Goal: Contribute content: Contribute content

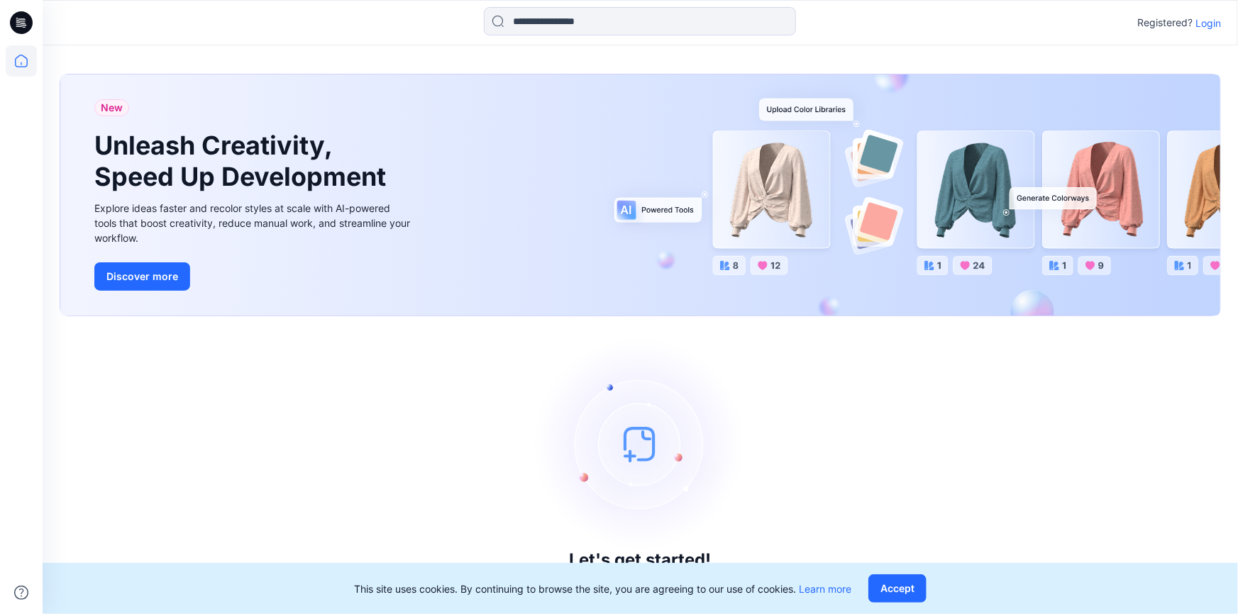
click at [1217, 21] on p "Login" at bounding box center [1208, 23] width 26 height 15
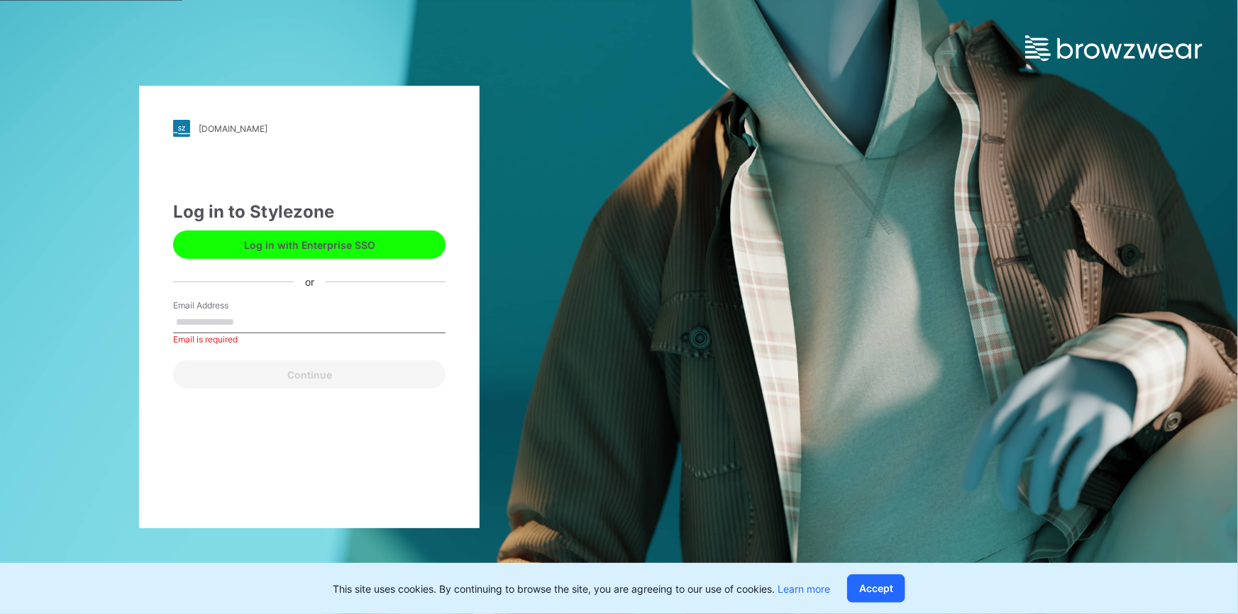
click at [356, 321] on input "Email Address" at bounding box center [309, 322] width 272 height 21
paste input "**********"
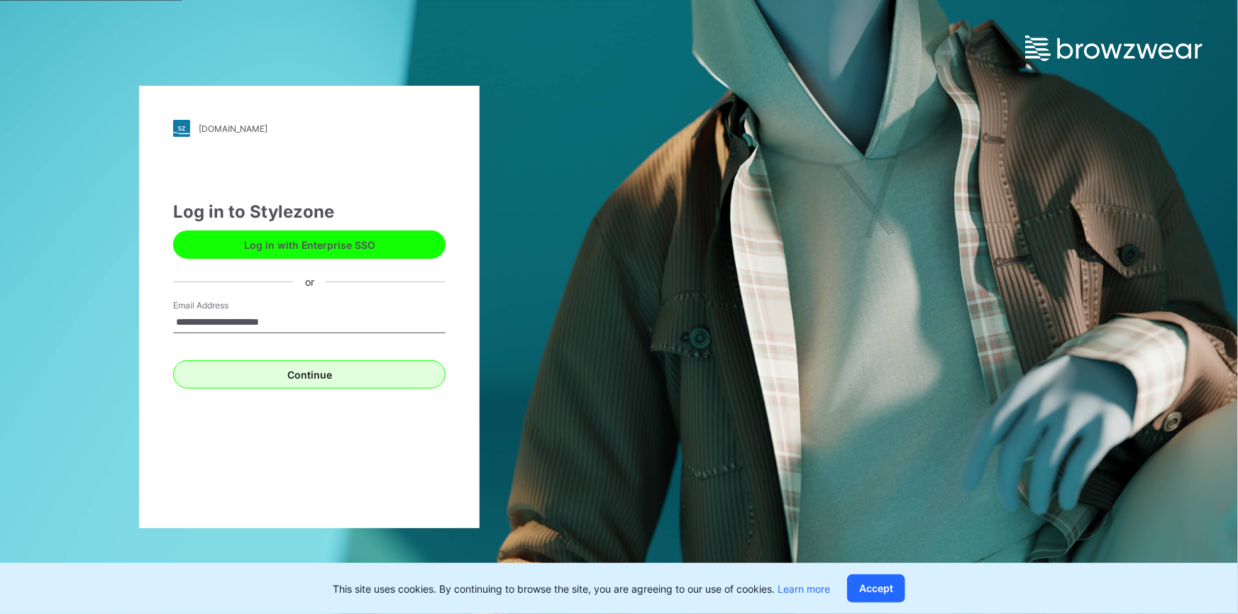
type input "**********"
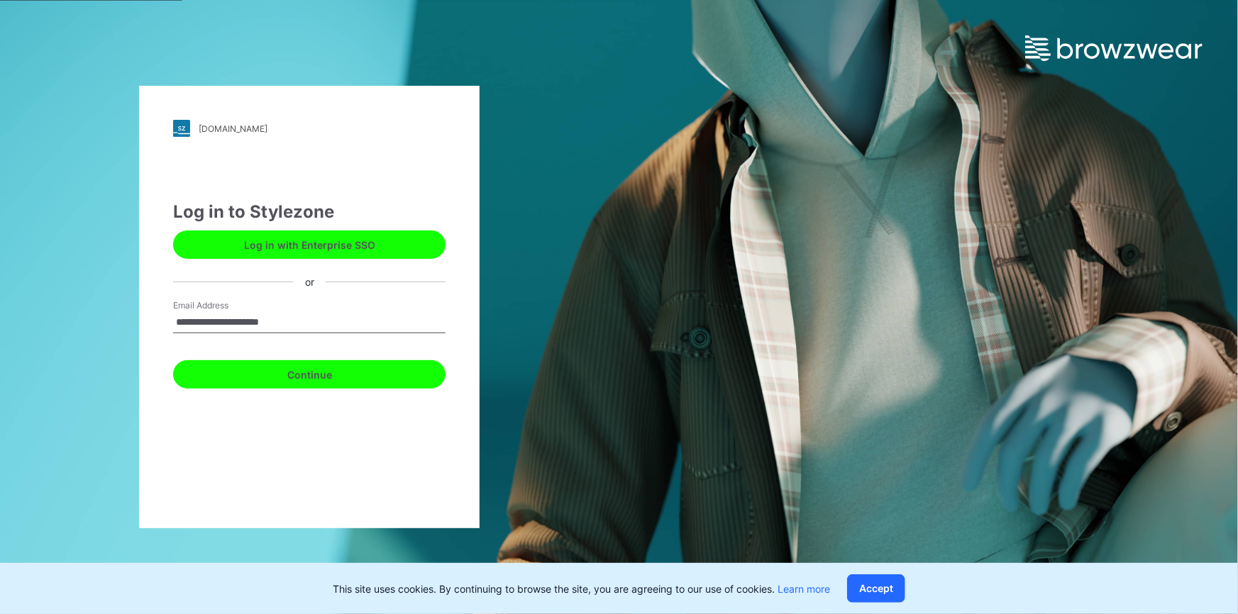
click at [319, 378] on button "Continue" at bounding box center [309, 374] width 272 height 28
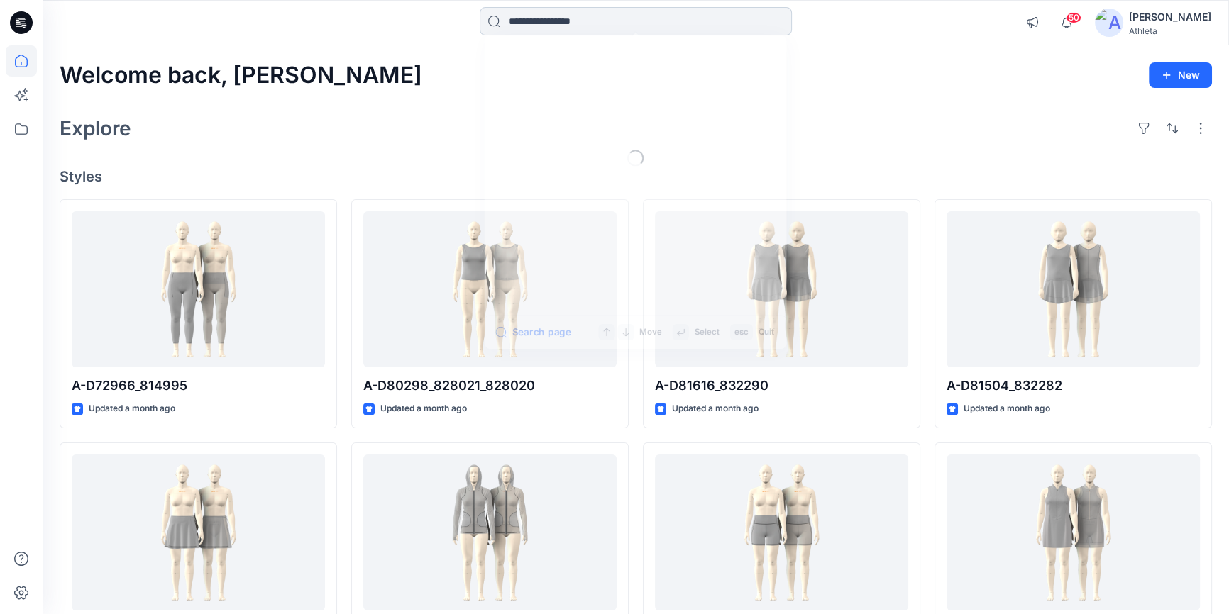
click at [511, 28] on input at bounding box center [636, 21] width 312 height 28
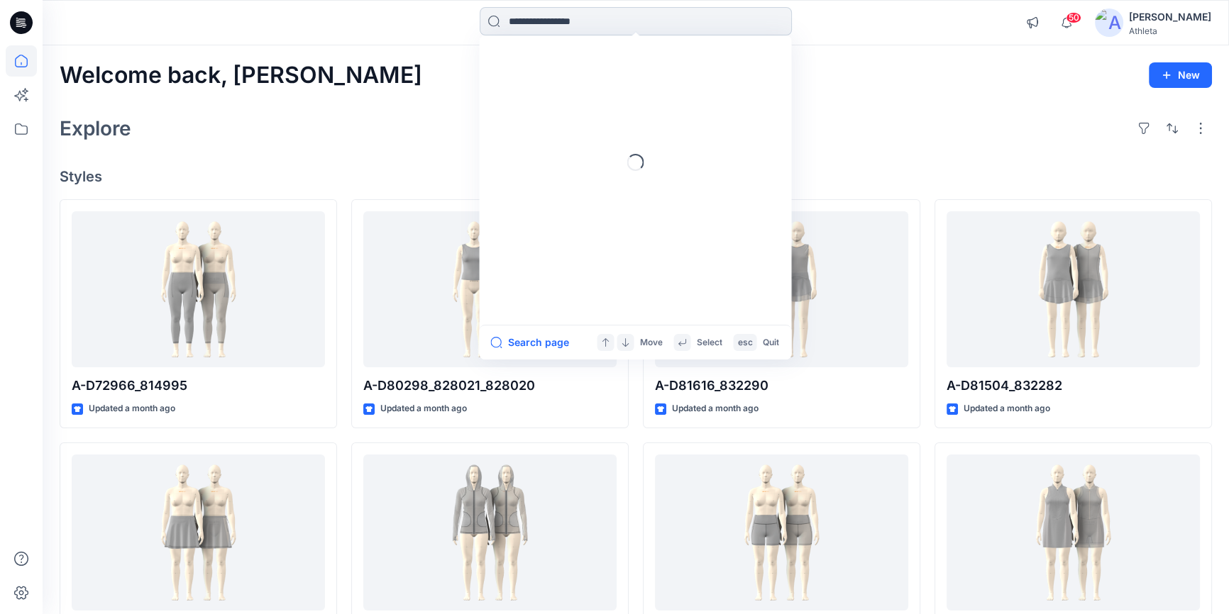
paste input "**********"
type input "******"
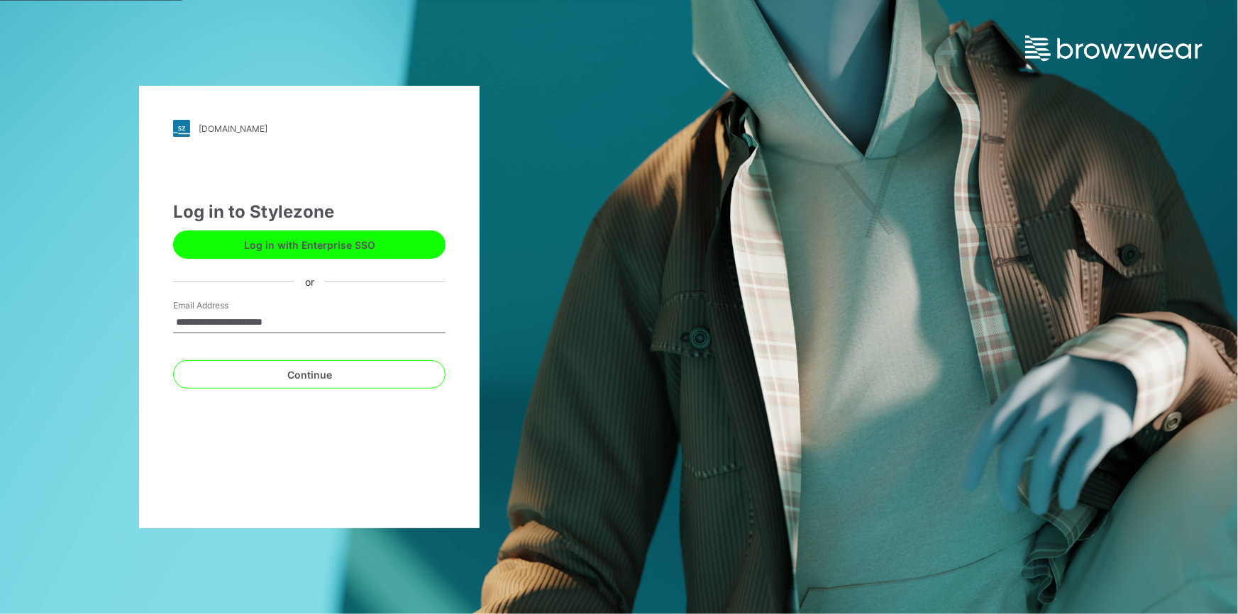
type input "**********"
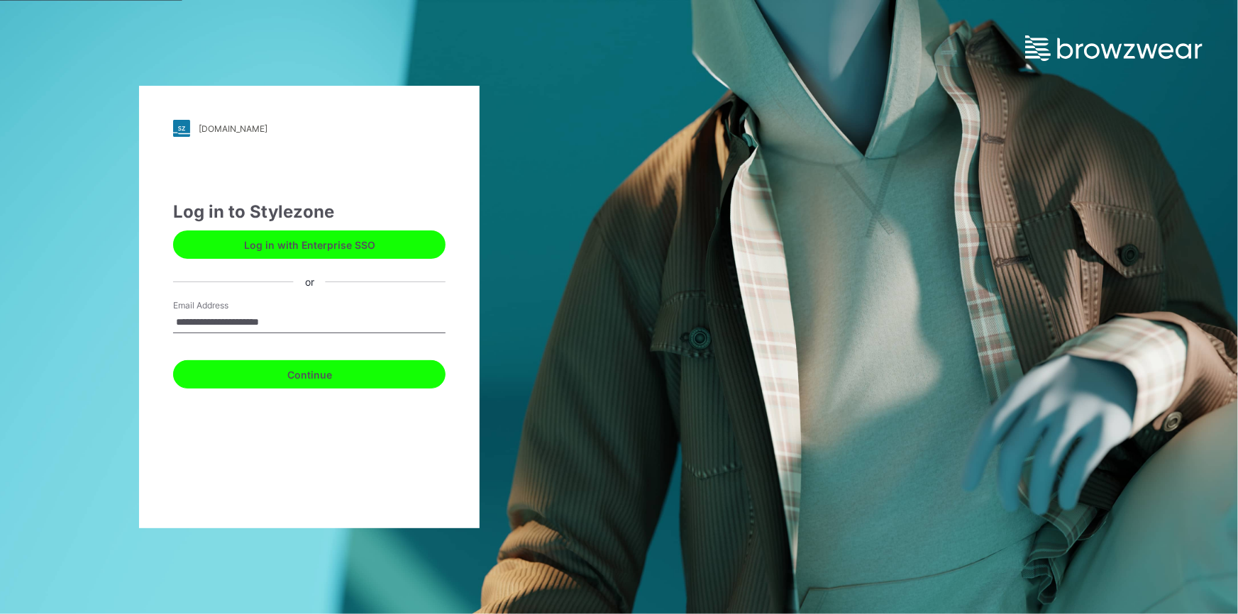
click at [298, 370] on button "Continue" at bounding box center [309, 374] width 272 height 28
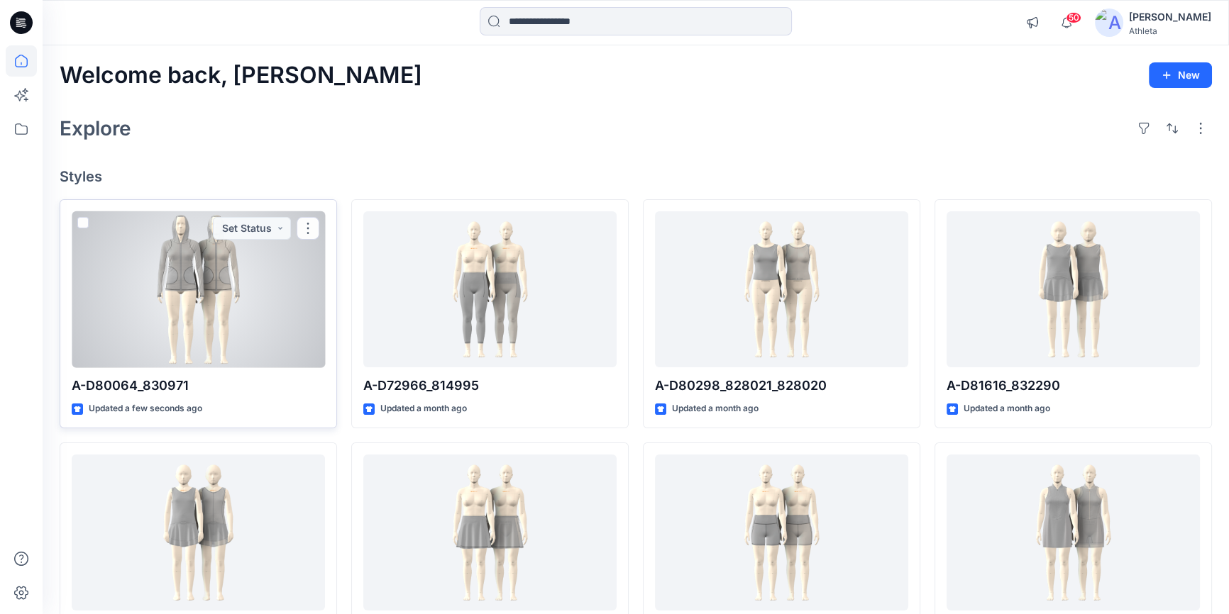
click at [248, 260] on div at bounding box center [198, 289] width 253 height 157
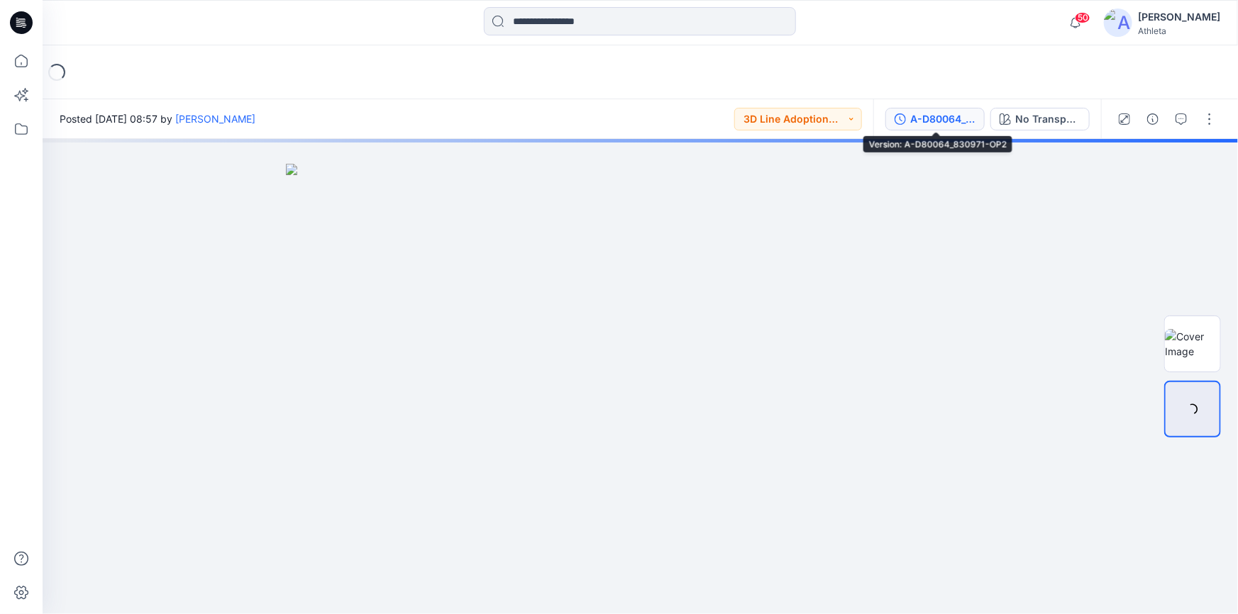
click at [907, 128] on button "A-D80064_830971-OP2" at bounding box center [934, 119] width 99 height 23
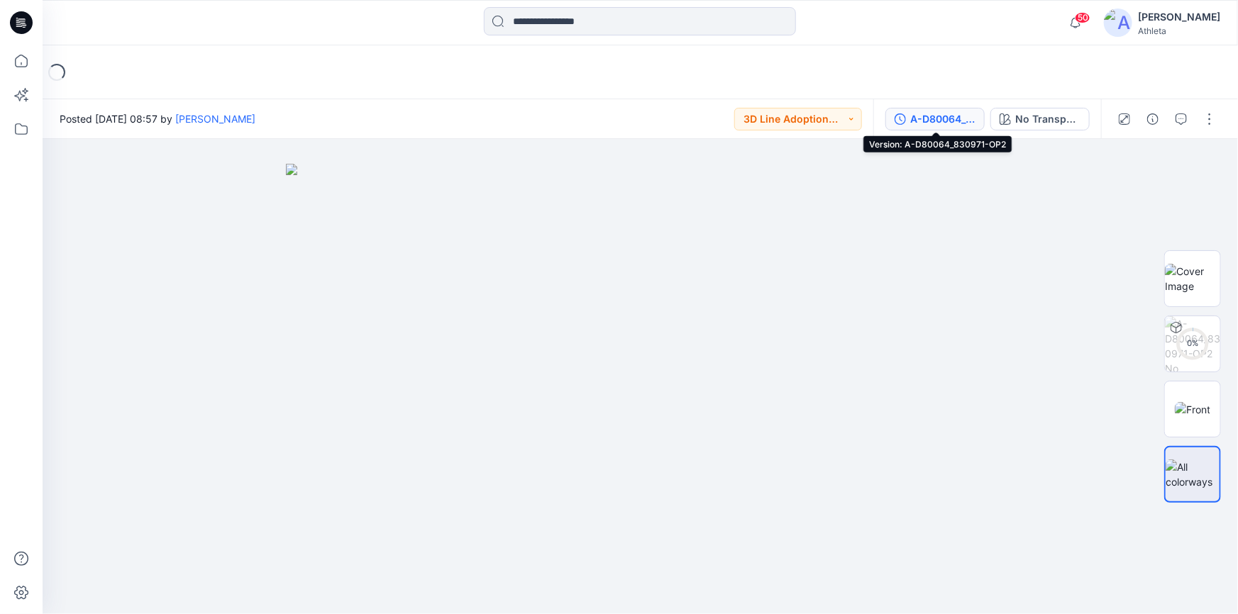
click at [921, 116] on div "A-D80064_830971-OP2" at bounding box center [942, 119] width 65 height 16
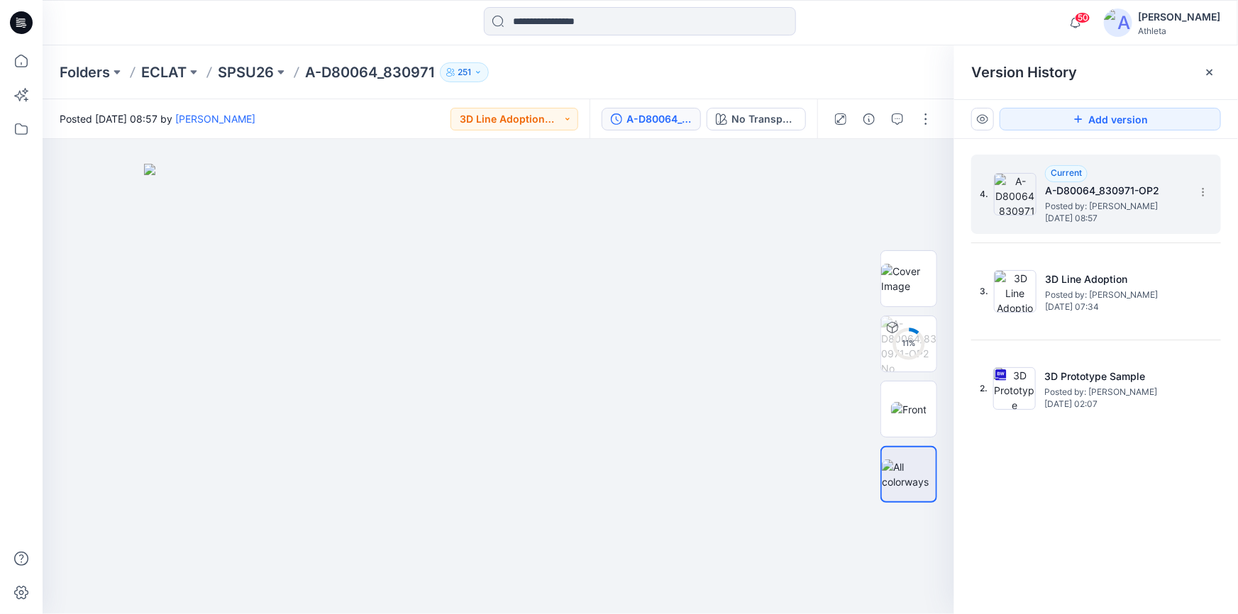
click at [1148, 206] on span "Posted by: [PERSON_NAME]" at bounding box center [1116, 206] width 142 height 14
click at [1149, 201] on span "Posted by: [PERSON_NAME]" at bounding box center [1116, 206] width 142 height 14
click at [1133, 220] on span "[DATE] 08:57" at bounding box center [1116, 219] width 142 height 10
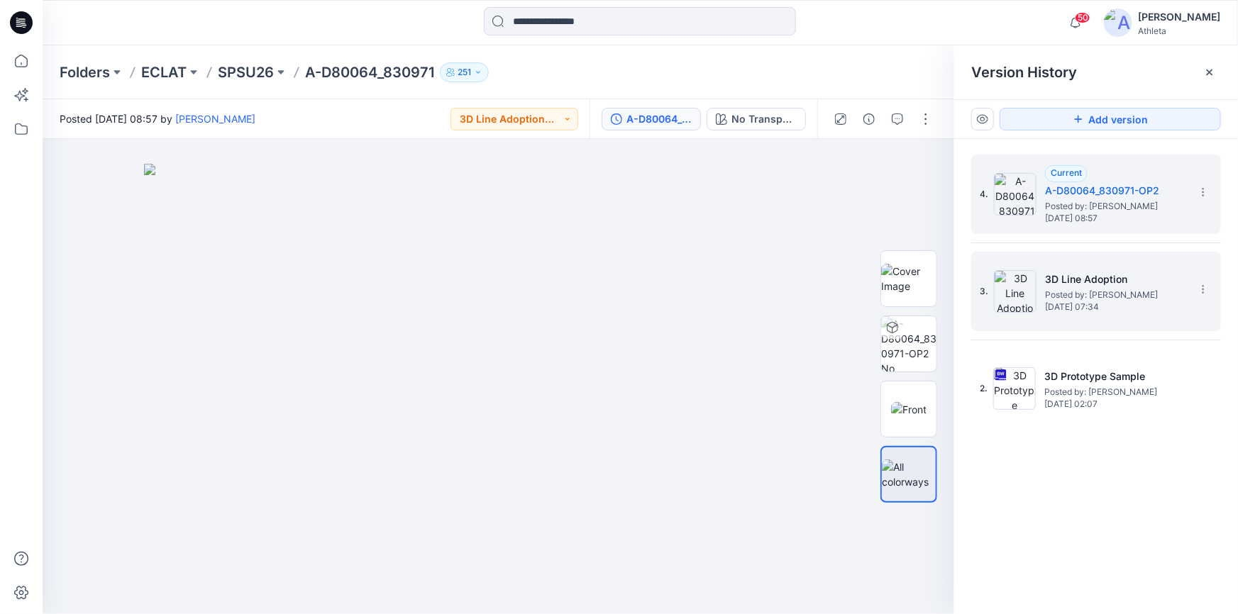
click at [1100, 311] on div "3. 3D Line Adoption Posted by: Allen Chen Monday, August 04, 2025 07:34" at bounding box center [1086, 292] width 213 height 68
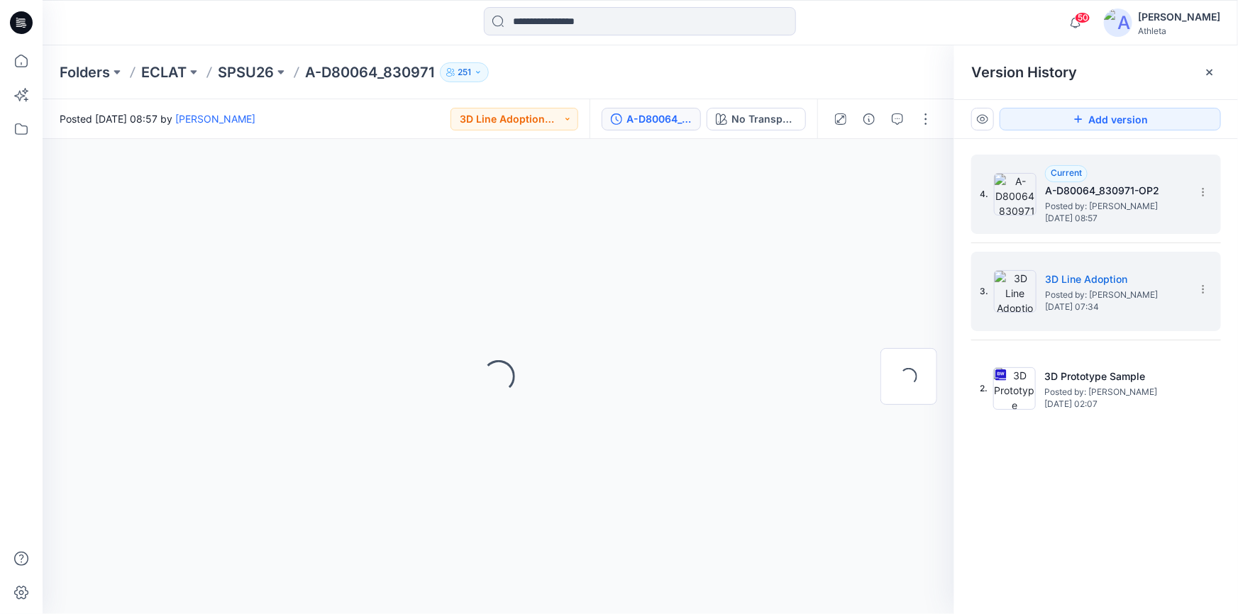
click at [1117, 202] on span "Posted by: [PERSON_NAME]" at bounding box center [1116, 206] width 142 height 14
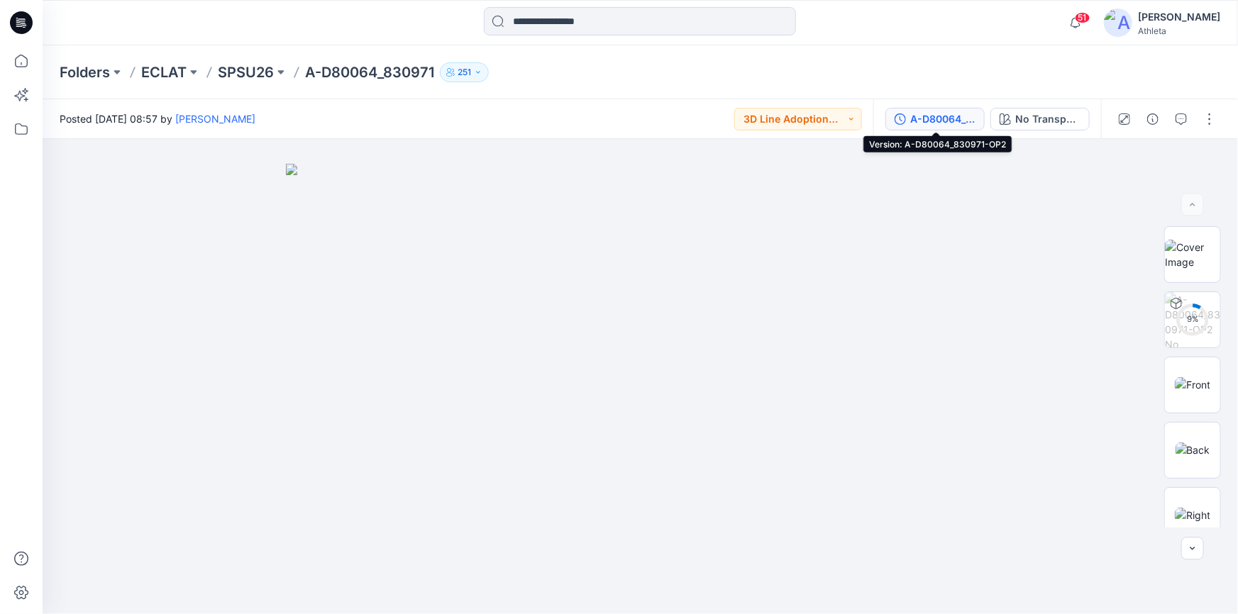
click at [941, 122] on div "A-D80064_830971-OP2" at bounding box center [942, 119] width 65 height 16
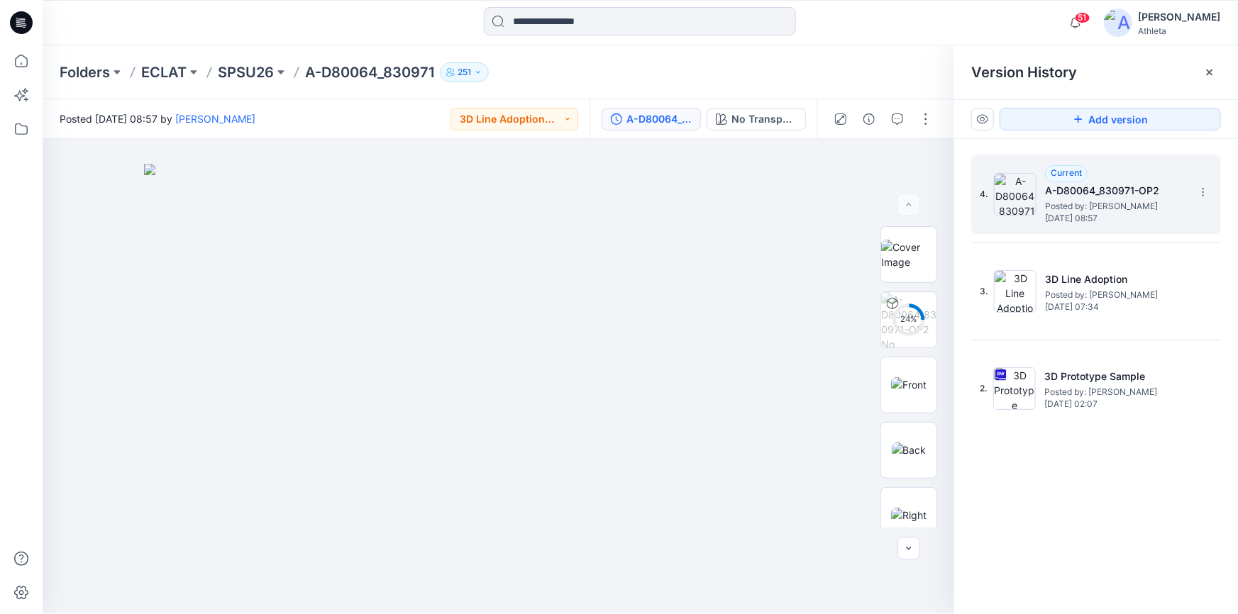
click at [1125, 177] on div "Current A-D80064_830971-OP2 Posted by: Allen Chen Tuesday, September 16, 2025 0…" at bounding box center [1116, 194] width 142 height 58
click at [933, 118] on button "button" at bounding box center [925, 119] width 23 height 23
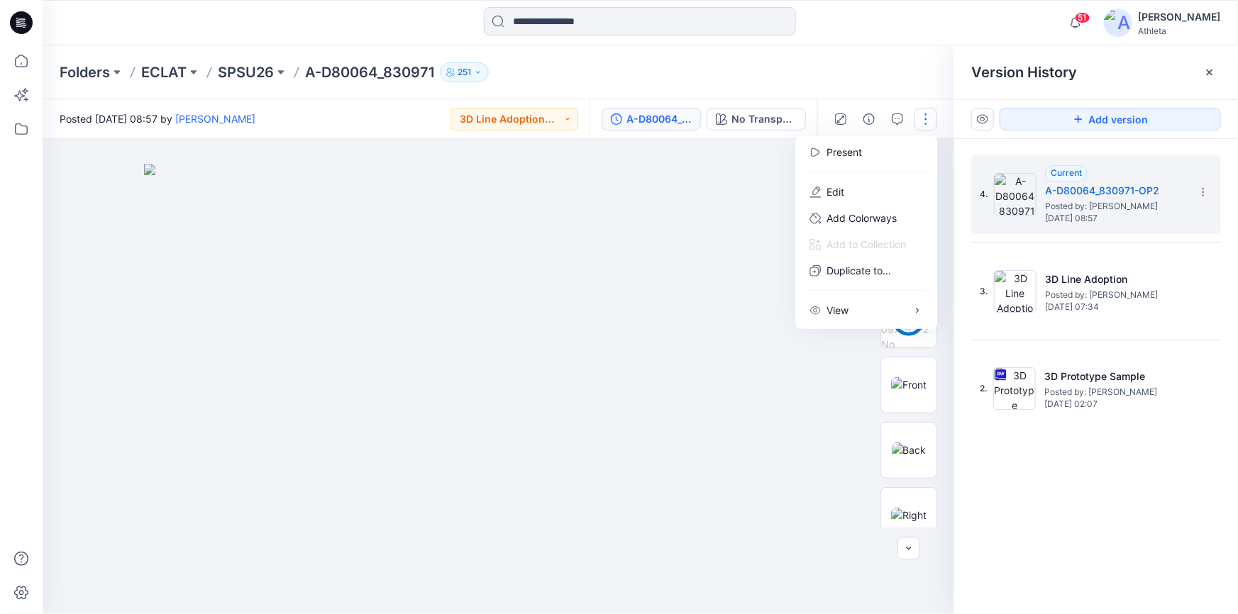
drag, startPoint x: 655, startPoint y: 189, endPoint x: 664, endPoint y: 192, distance: 9.0
click at [657, 190] on img at bounding box center [498, 389] width 709 height 450
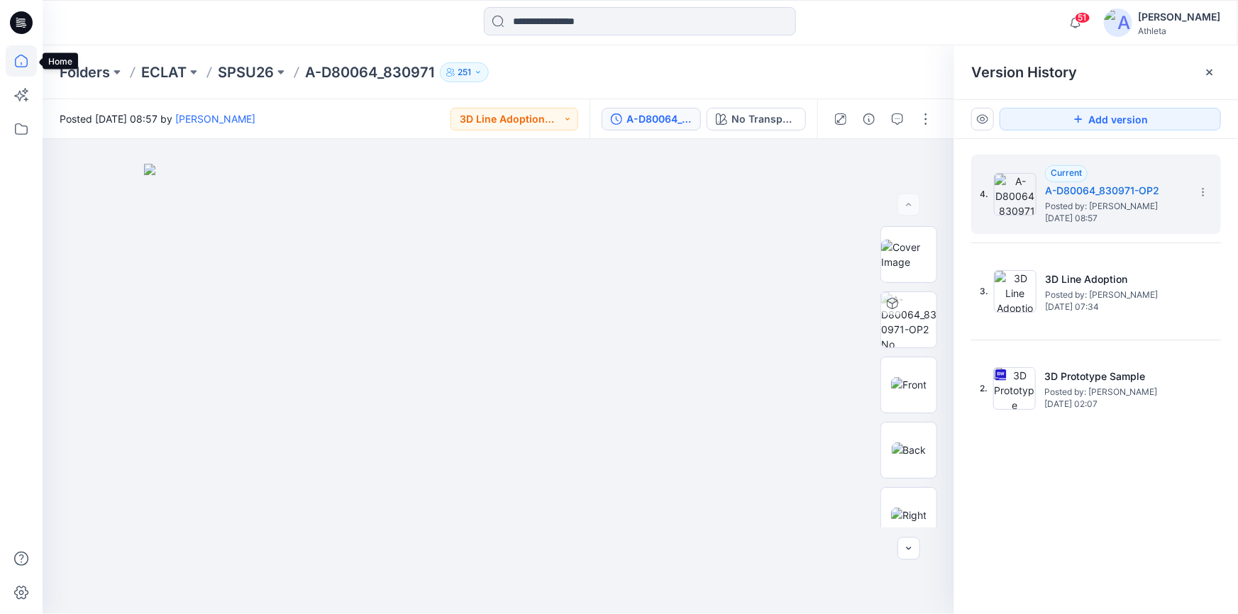
click at [26, 57] on icon at bounding box center [21, 60] width 31 height 31
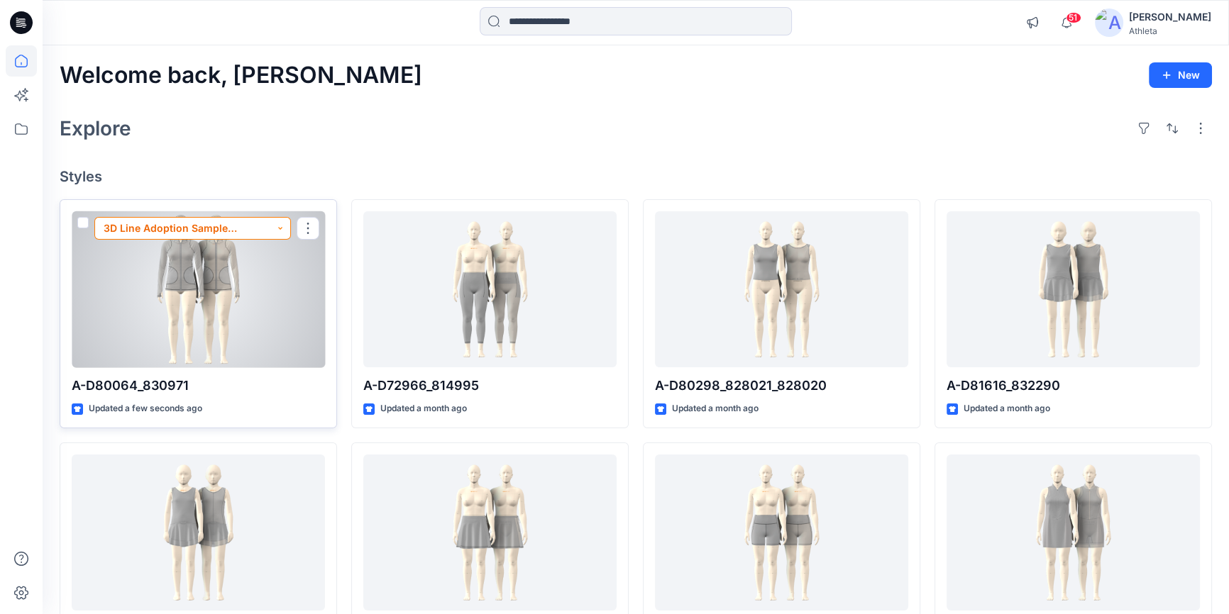
click at [208, 226] on button "3D Line Adoption Sample (Vendor)" at bounding box center [192, 228] width 196 height 23
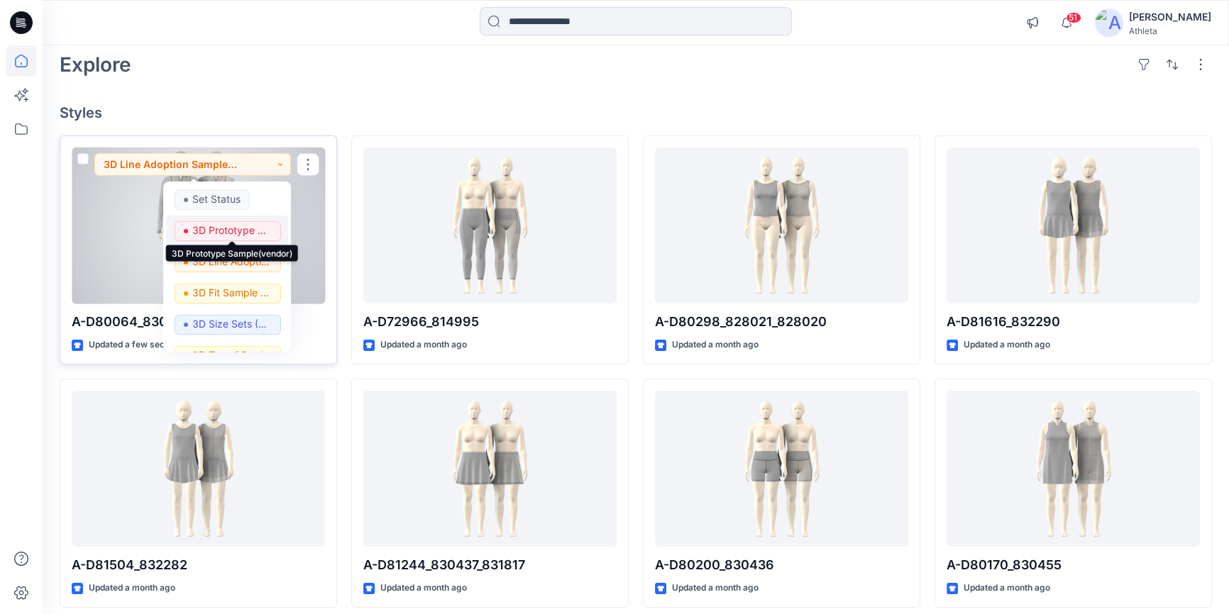
click at [255, 228] on p "3D Prototype Sample(vendor)" at bounding box center [231, 230] width 79 height 18
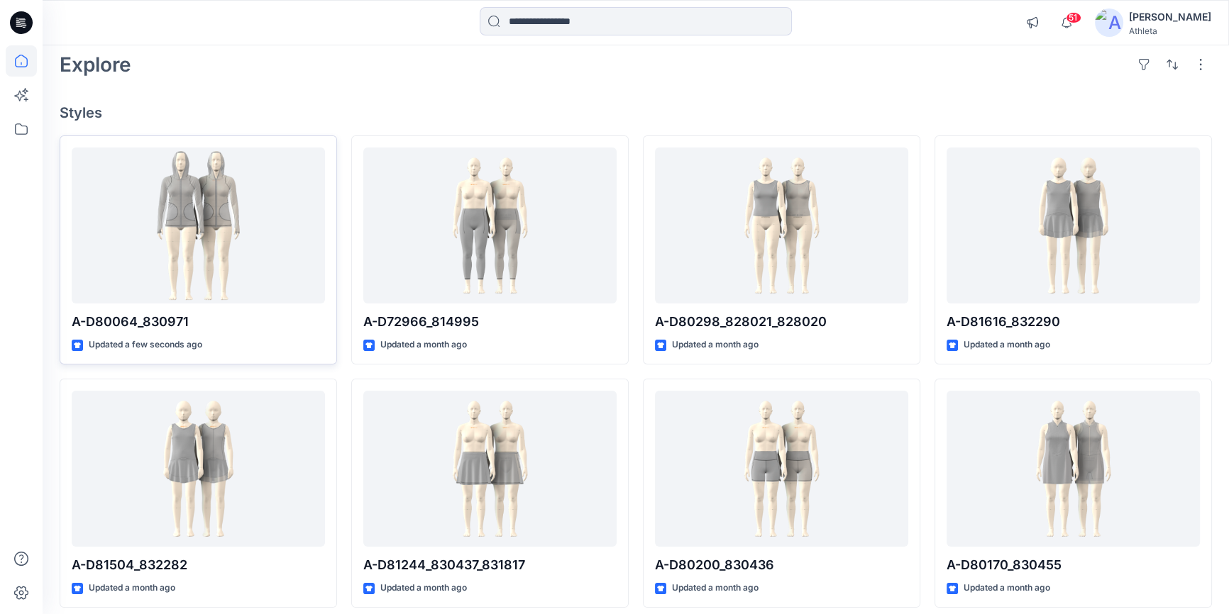
click at [342, 79] on div "Explore" at bounding box center [636, 65] width 1152 height 34
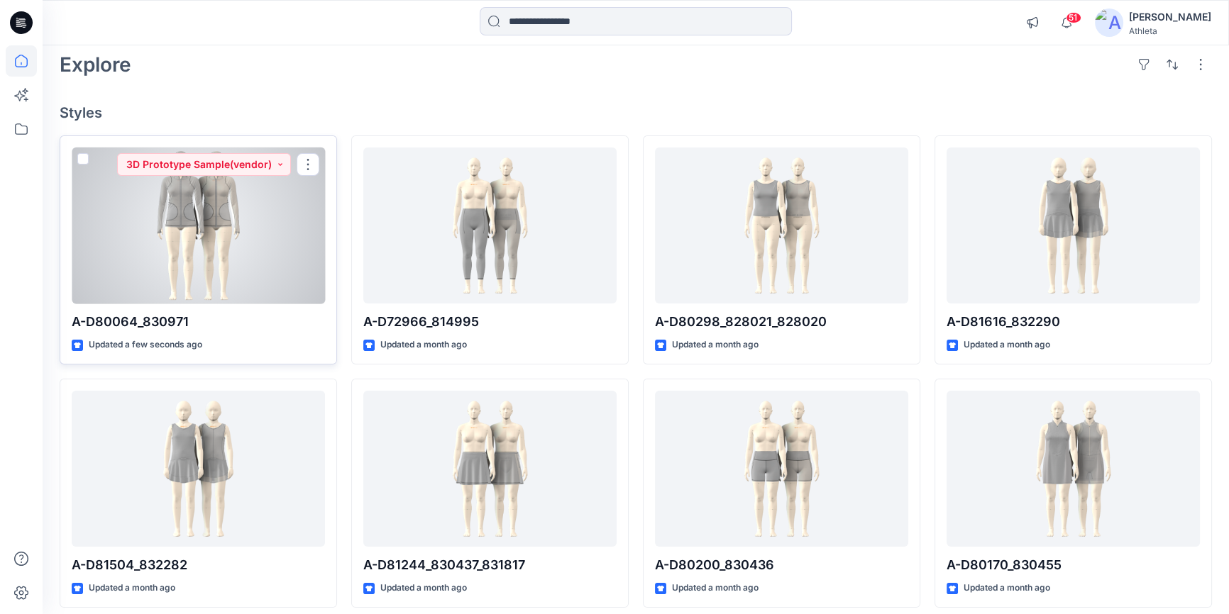
click at [204, 233] on div at bounding box center [198, 226] width 253 height 157
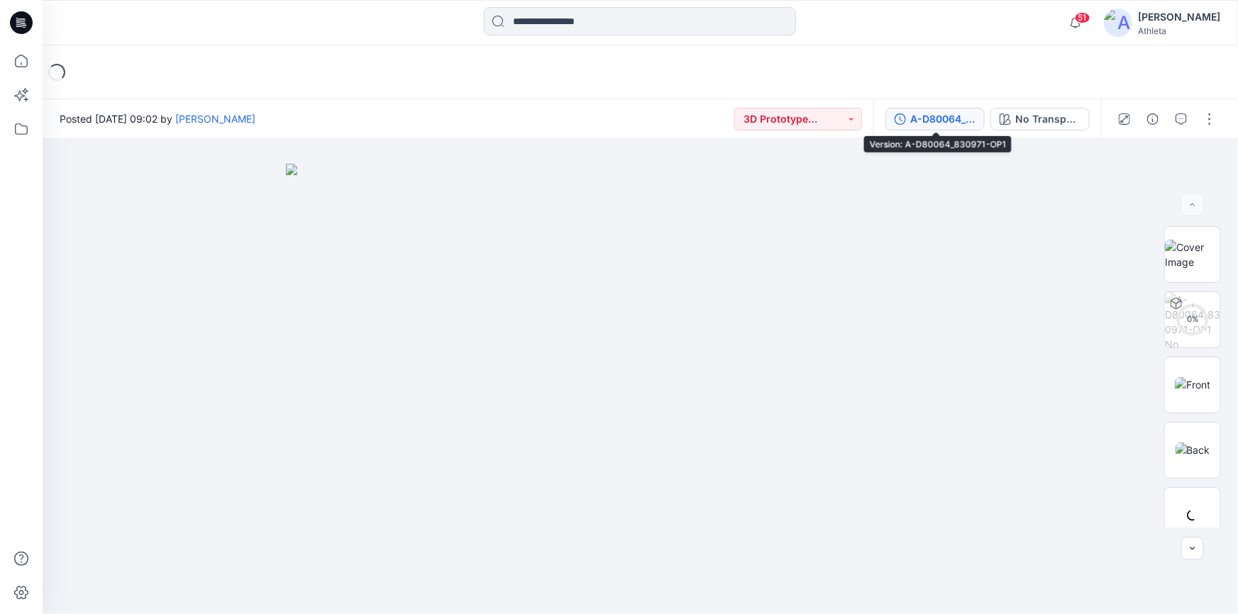
click at [951, 118] on div "A-D80064_830971-OP1" at bounding box center [942, 119] width 65 height 16
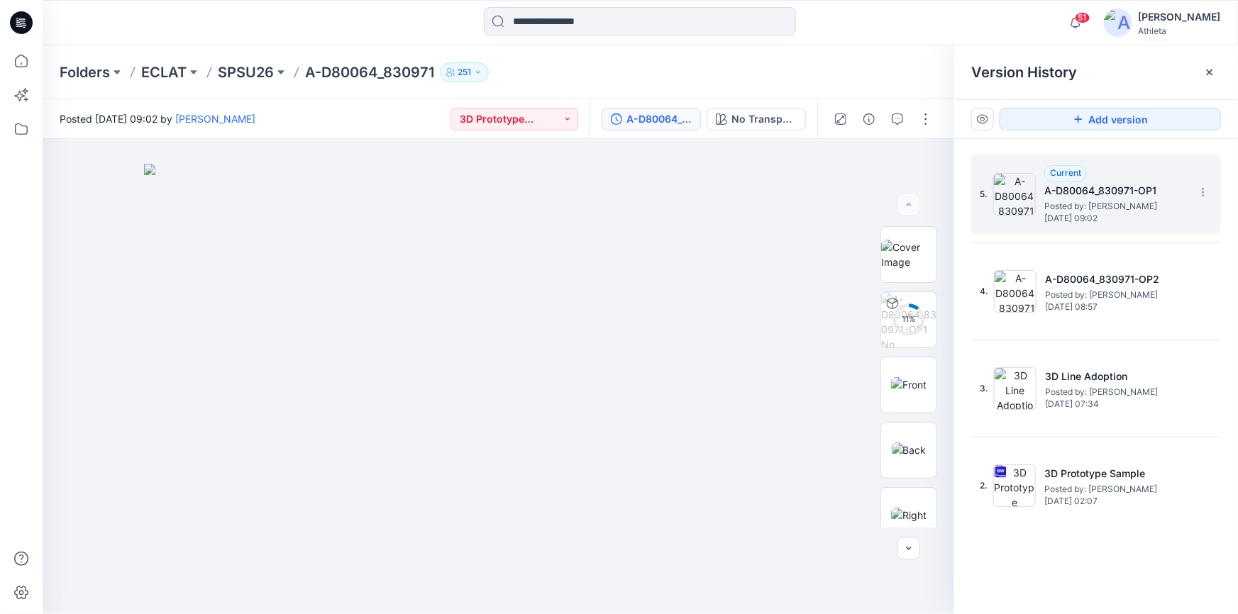
click at [1154, 226] on div "5. Current A-D80064_830971-OP1 Posted by: [PERSON_NAME] [DATE] 09:02" at bounding box center [1086, 194] width 213 height 68
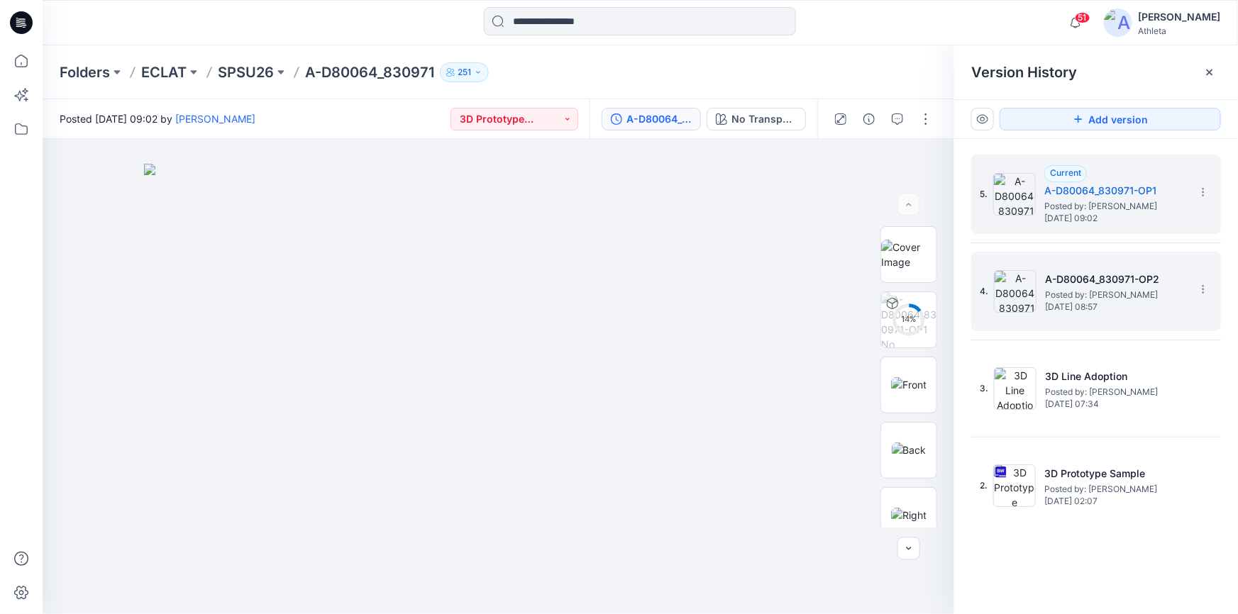
click at [1154, 277] on h5 "A-D80064_830971-OP2" at bounding box center [1116, 279] width 142 height 17
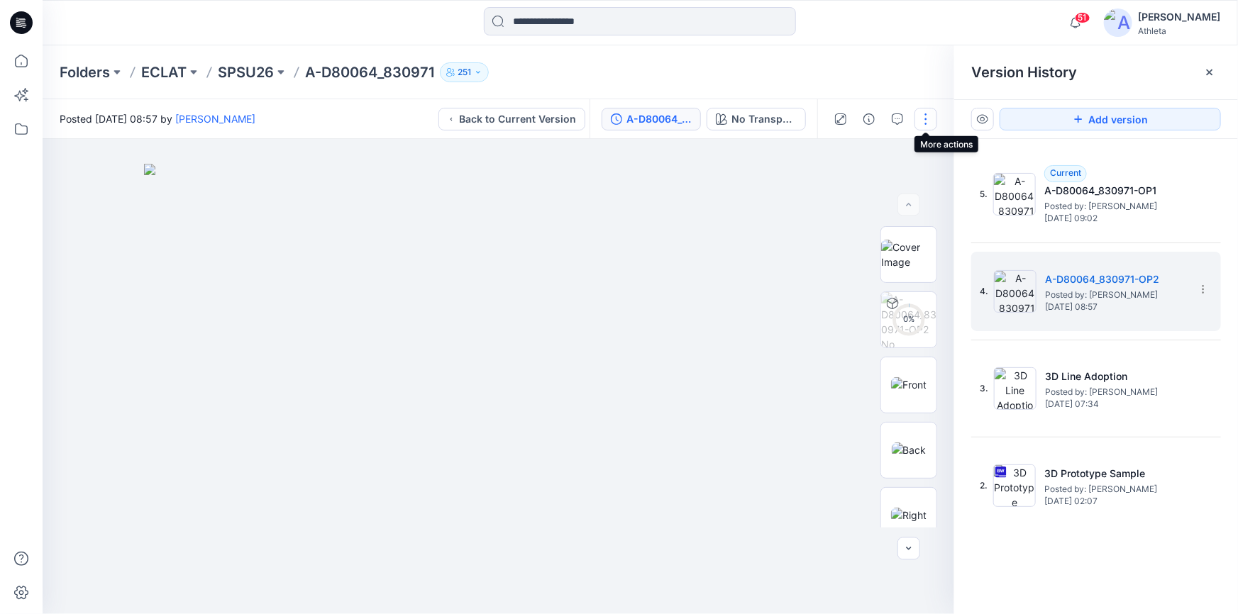
click at [920, 118] on button "button" at bounding box center [925, 119] width 23 height 23
click at [880, 148] on button "Present" at bounding box center [866, 152] width 131 height 26
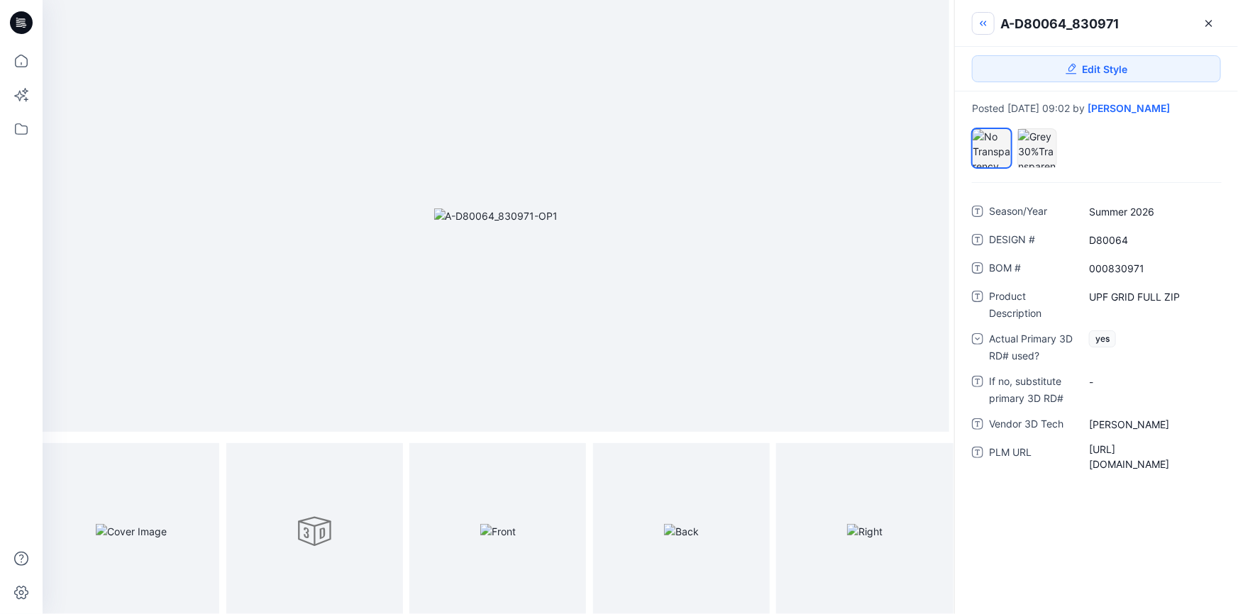
click at [985, 21] on icon "button" at bounding box center [983, 23] width 11 height 11
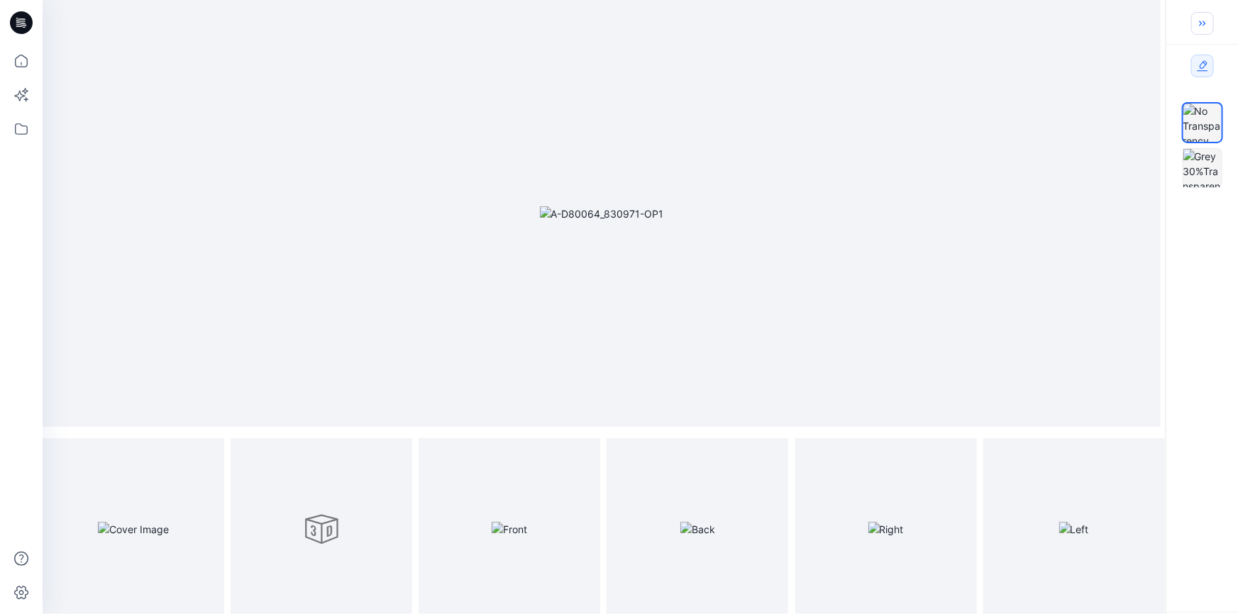
click at [1205, 23] on icon "button" at bounding box center [1202, 23] width 11 height 11
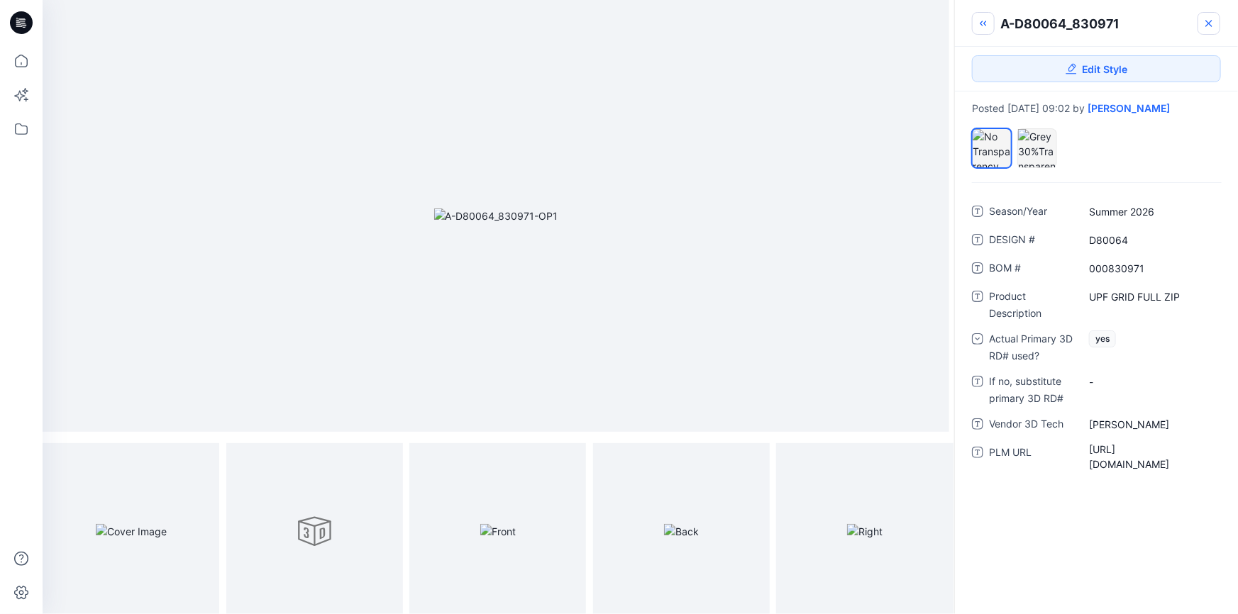
click at [1209, 23] on icon at bounding box center [1209, 24] width 6 height 6
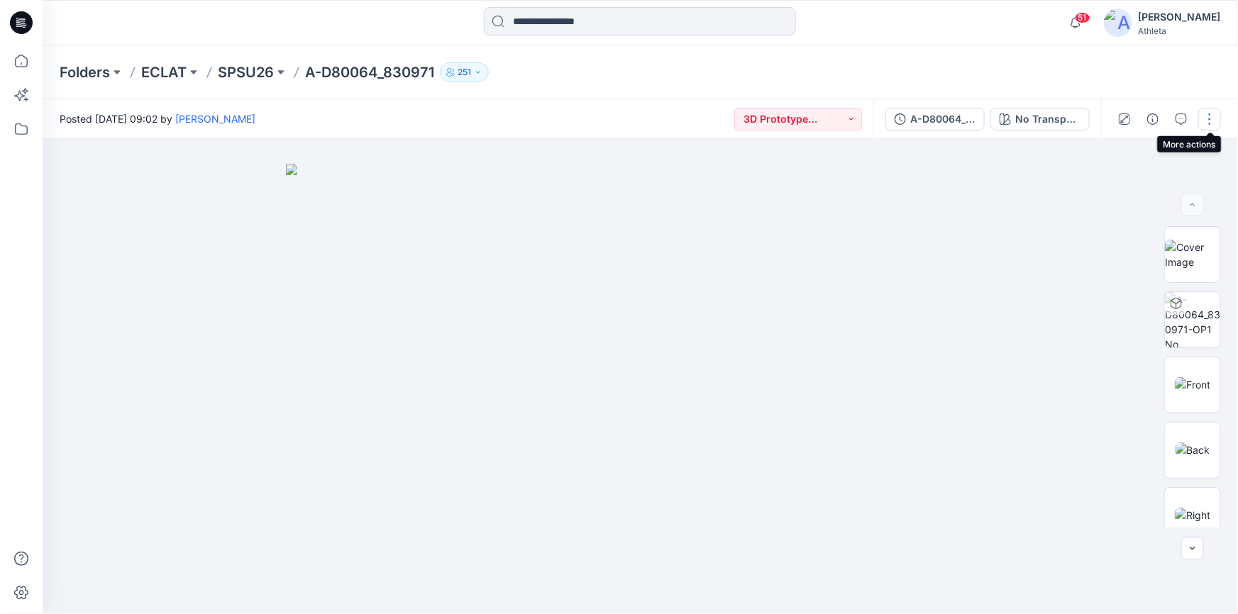
click at [1211, 123] on button "button" at bounding box center [1209, 119] width 23 height 23
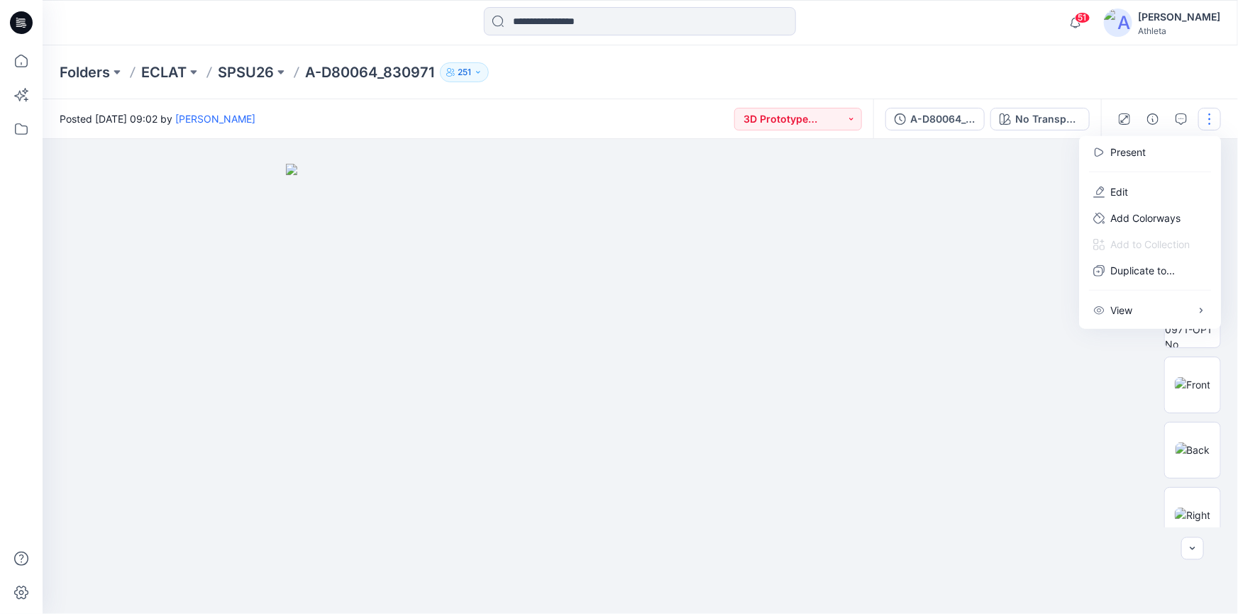
click at [1004, 189] on div at bounding box center [640, 376] width 1195 height 475
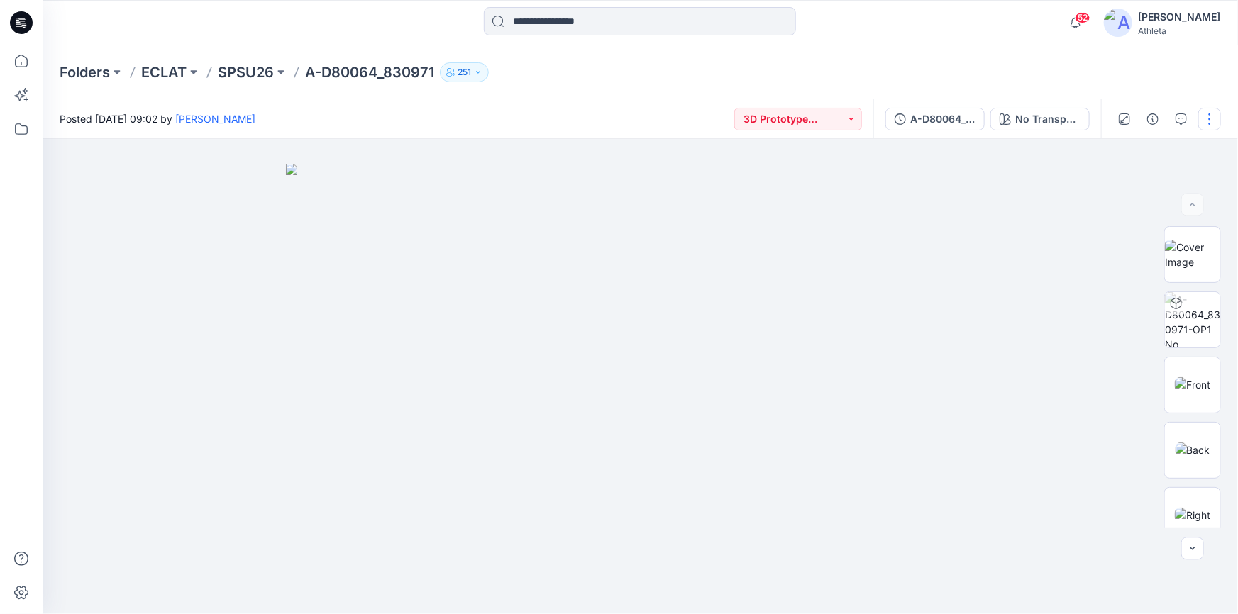
click at [1220, 118] on button "button" at bounding box center [1209, 119] width 23 height 23
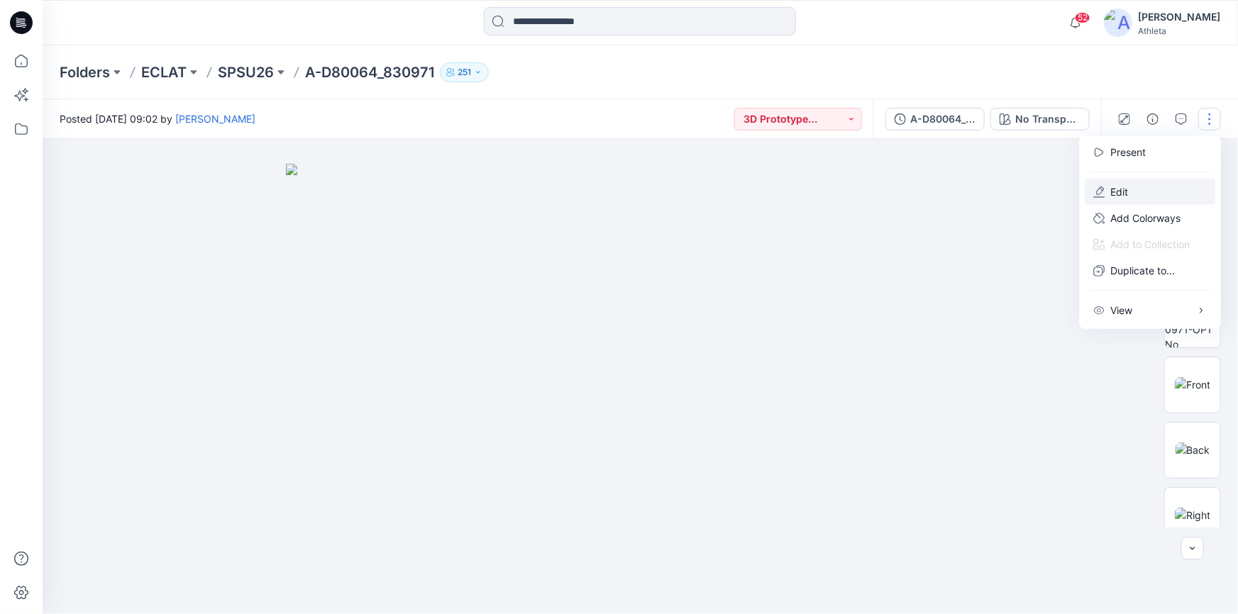
click at [1134, 194] on button "Edit" at bounding box center [1150, 192] width 131 height 26
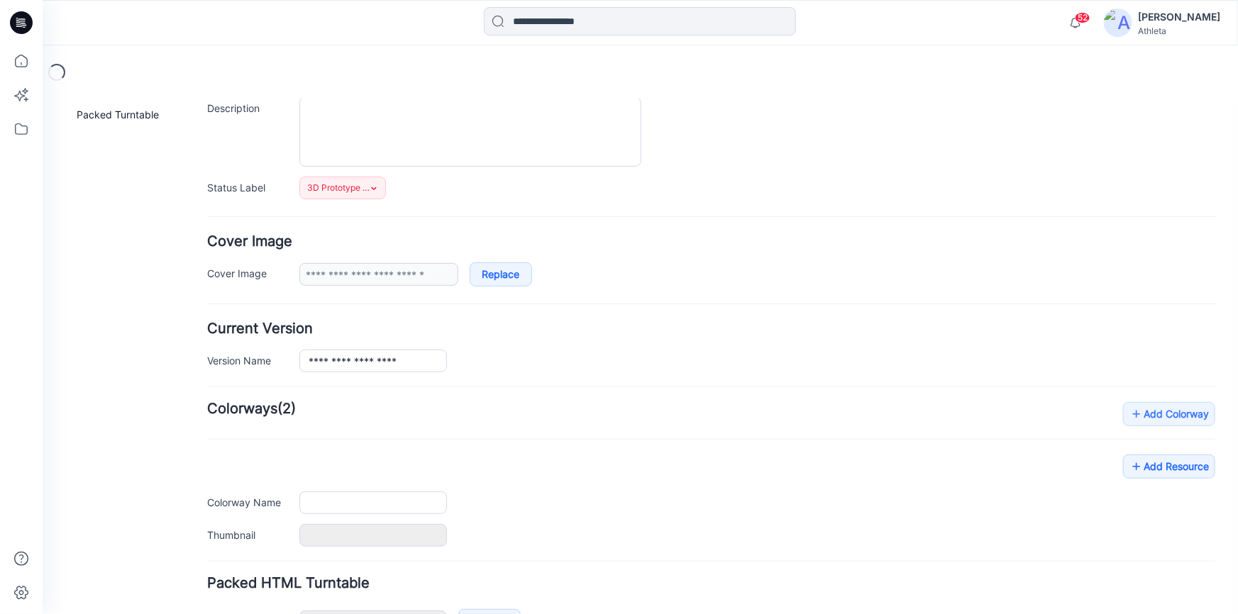
type input "**********"
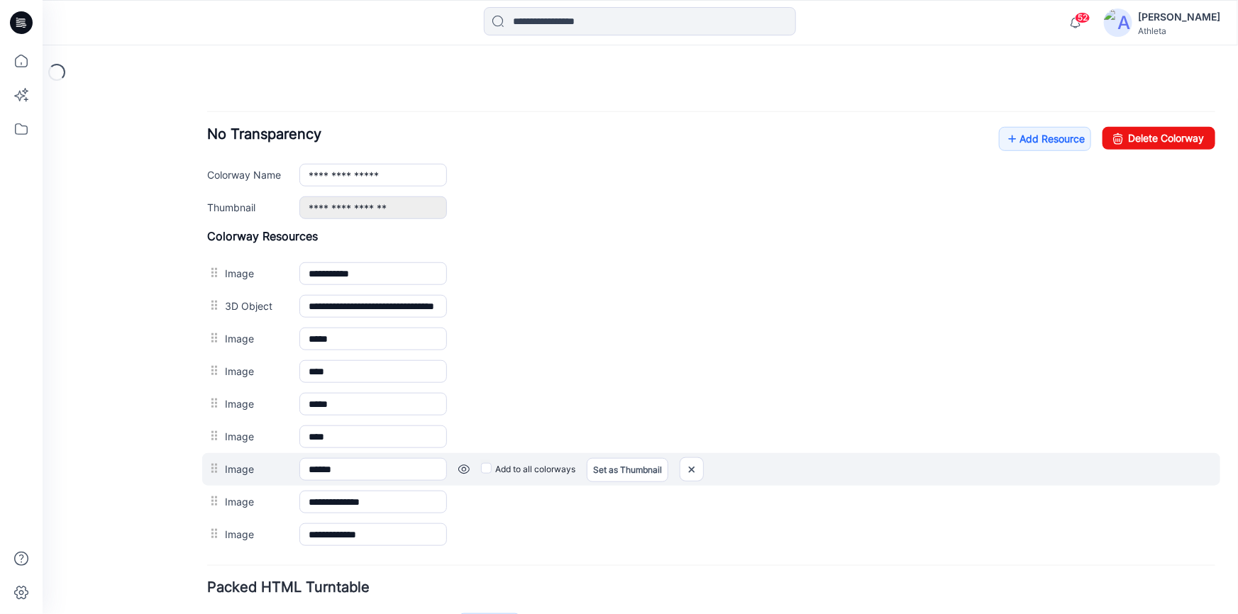
scroll to position [556, 0]
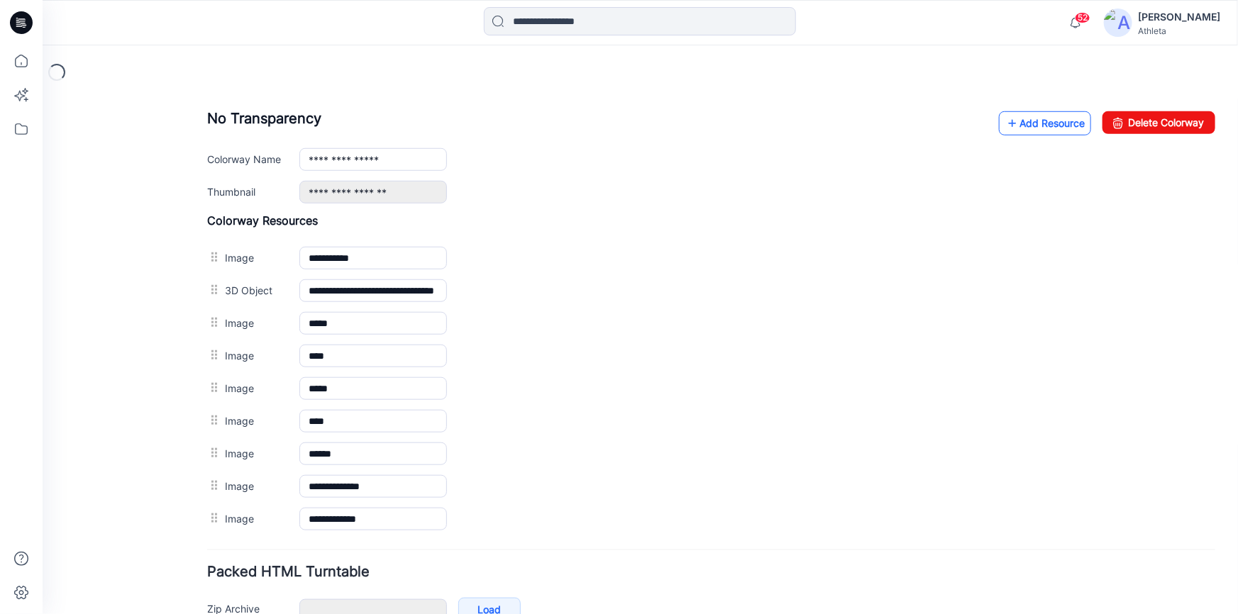
click at [1026, 122] on link "Add Resource" at bounding box center [1044, 123] width 92 height 24
click at [1017, 123] on link "Add Resource" at bounding box center [1044, 123] width 92 height 24
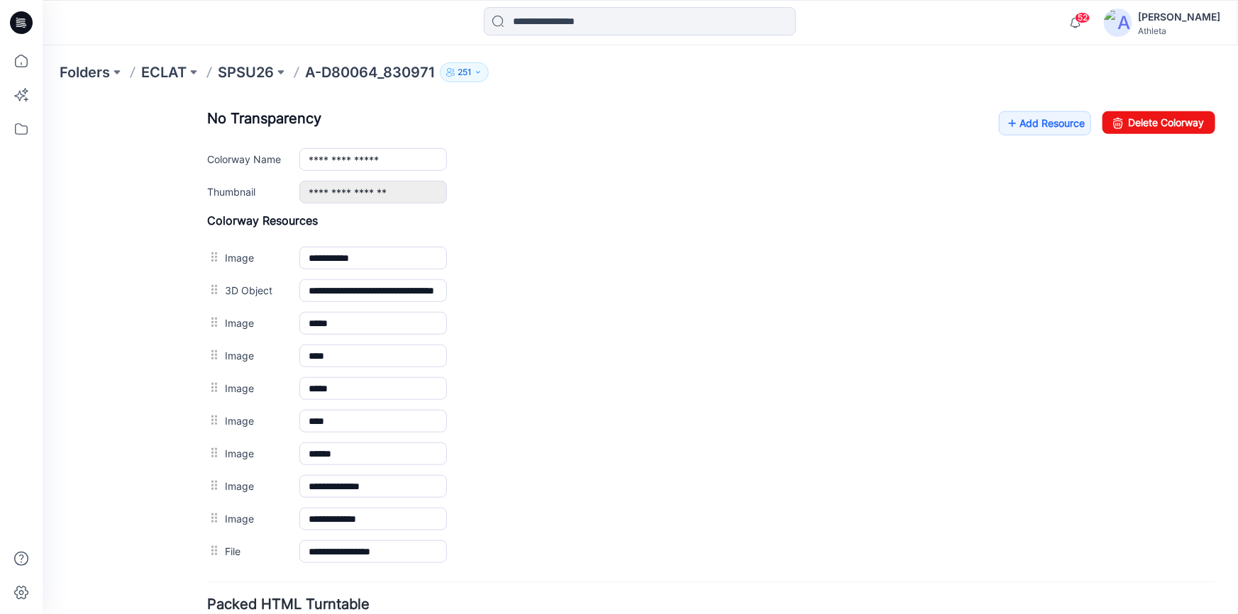
click at [1009, 582] on hr at bounding box center [710, 582] width 1008 height 1
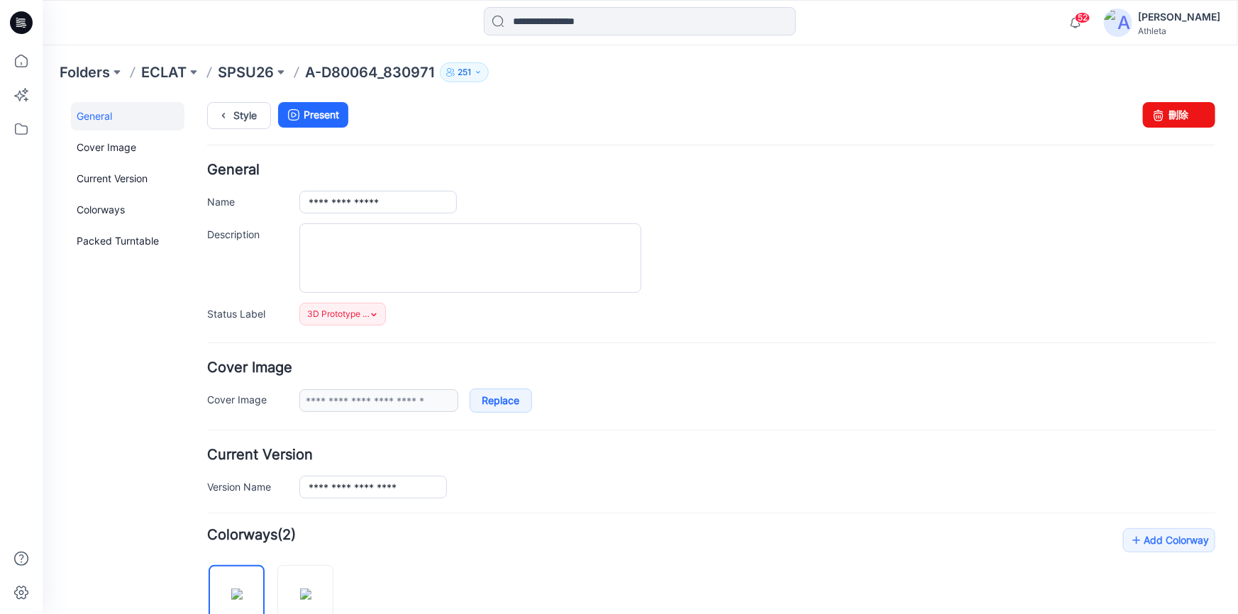
scroll to position [0, 0]
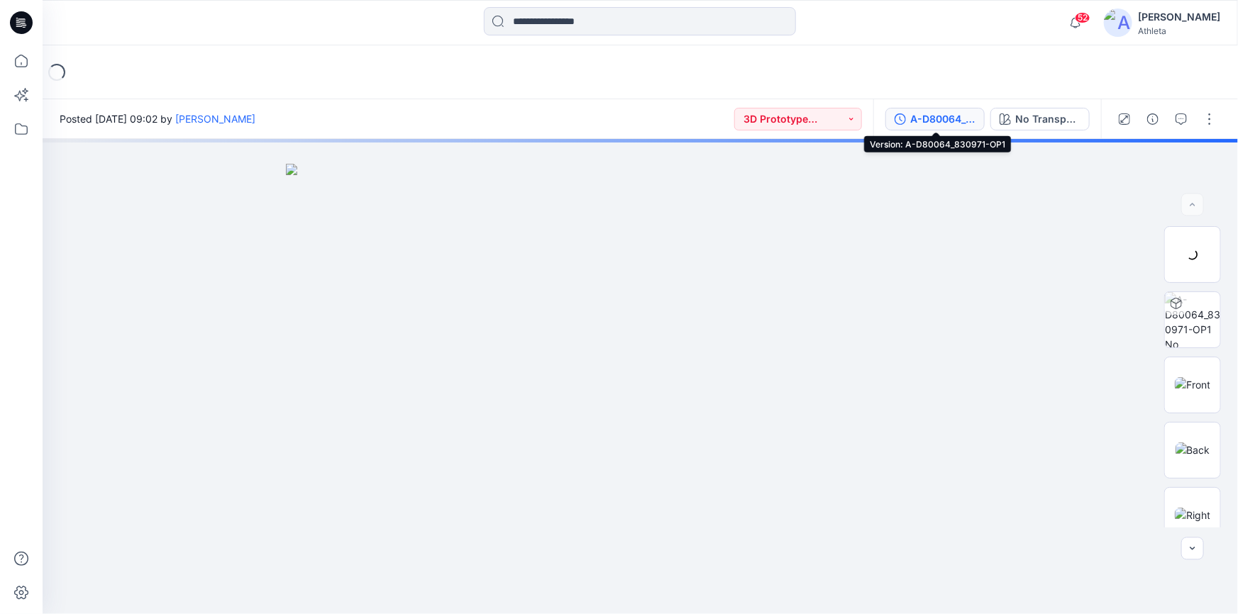
click at [959, 119] on div "A-D80064_830971-OP1" at bounding box center [942, 119] width 65 height 16
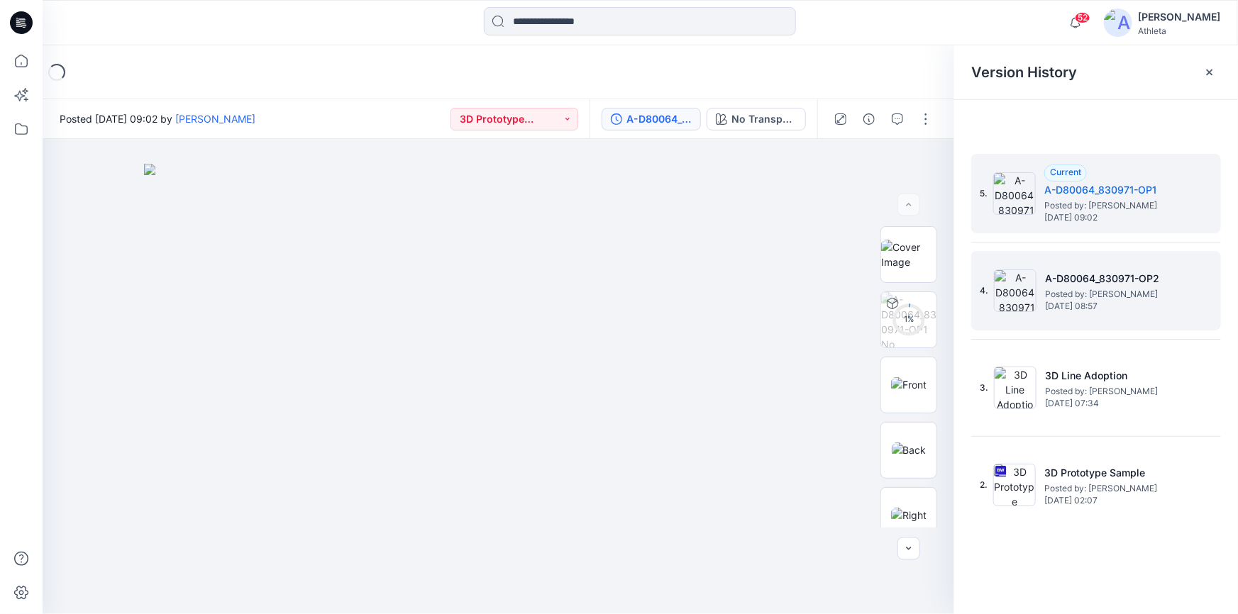
click at [1122, 299] on span "Posted by: Allen Chen" at bounding box center [1116, 294] width 142 height 14
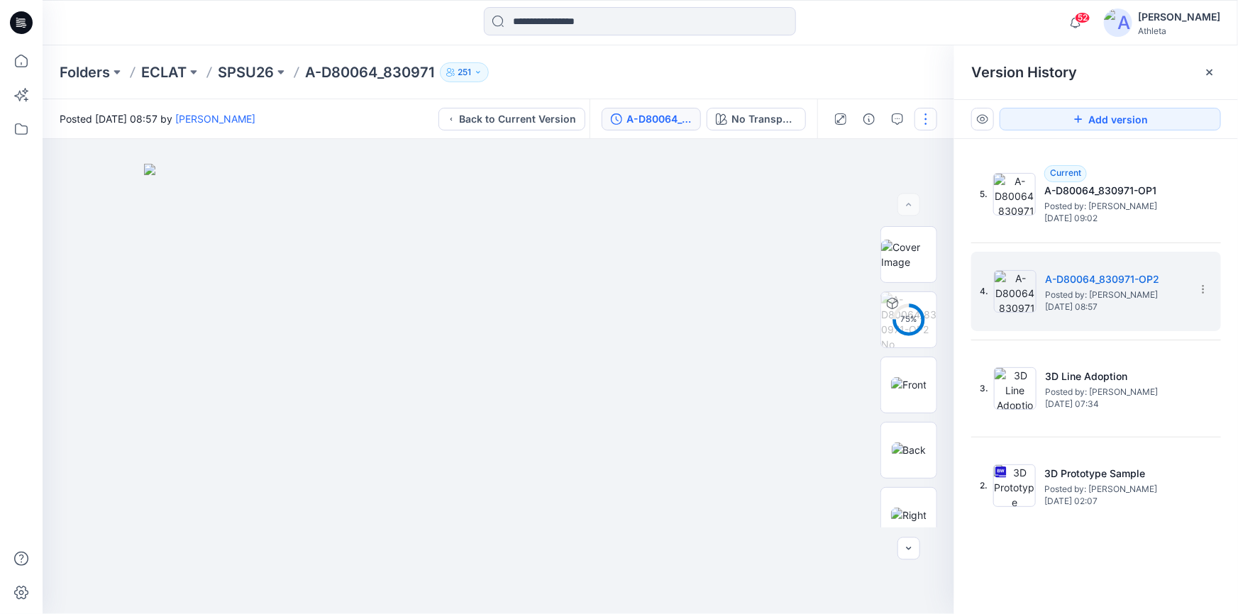
click at [926, 119] on button "button" at bounding box center [925, 119] width 23 height 23
click at [1207, 72] on icon at bounding box center [1209, 72] width 11 height 11
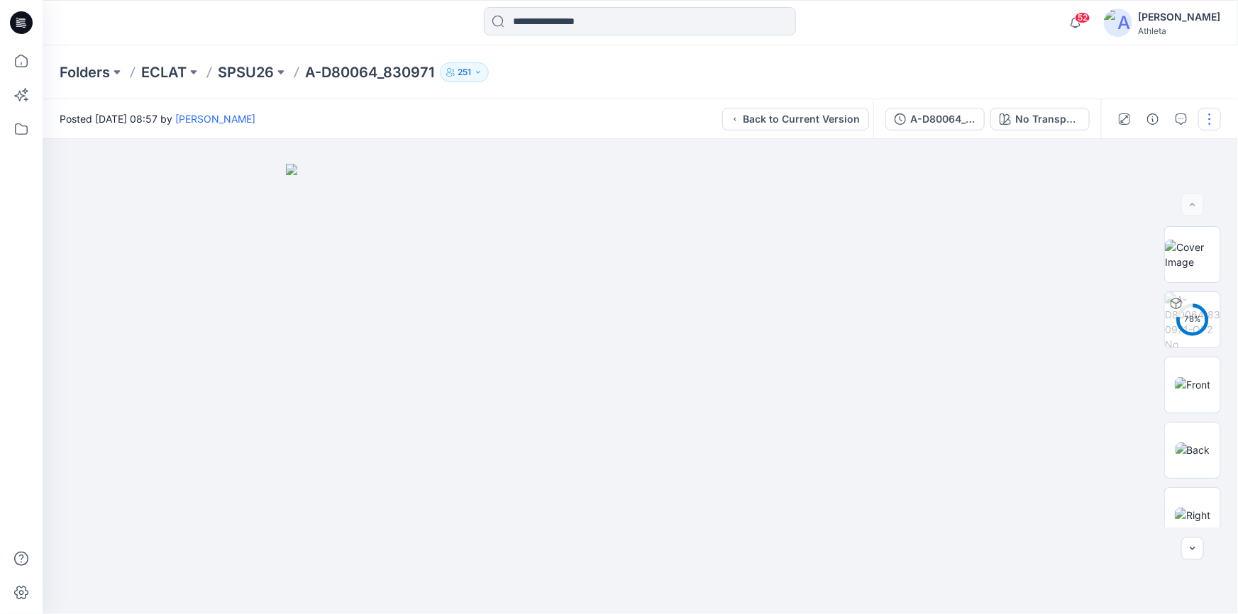
click at [1207, 119] on button "button" at bounding box center [1209, 119] width 23 height 23
click at [1178, 115] on icon "button" at bounding box center [1180, 119] width 11 height 11
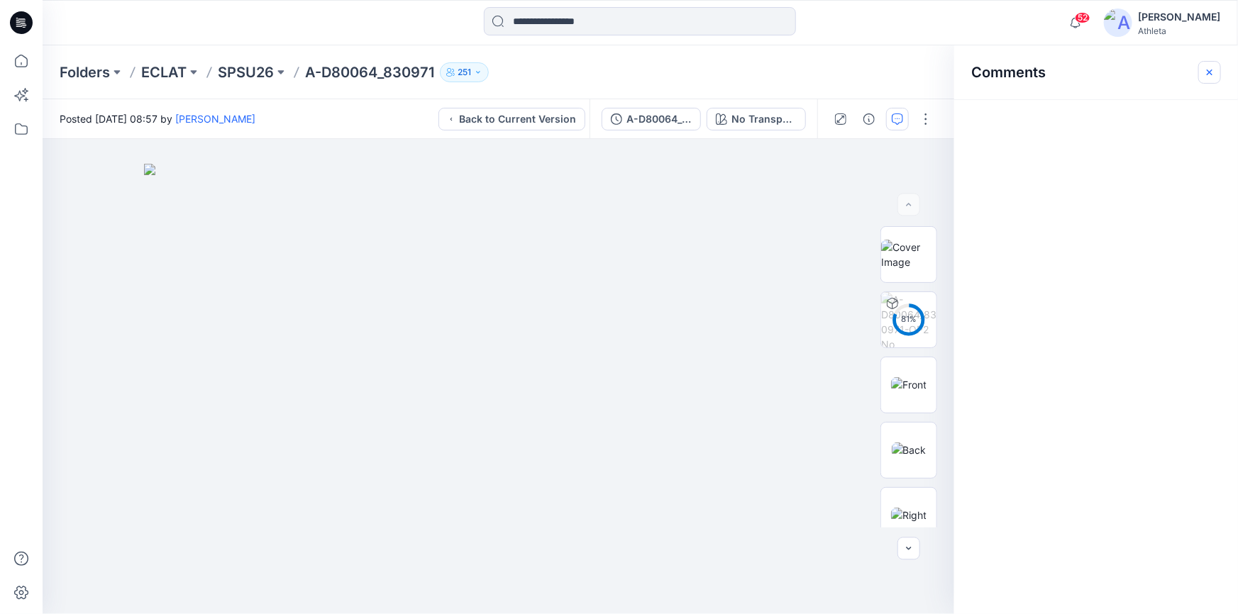
click at [1207, 70] on icon "button" at bounding box center [1209, 72] width 11 height 11
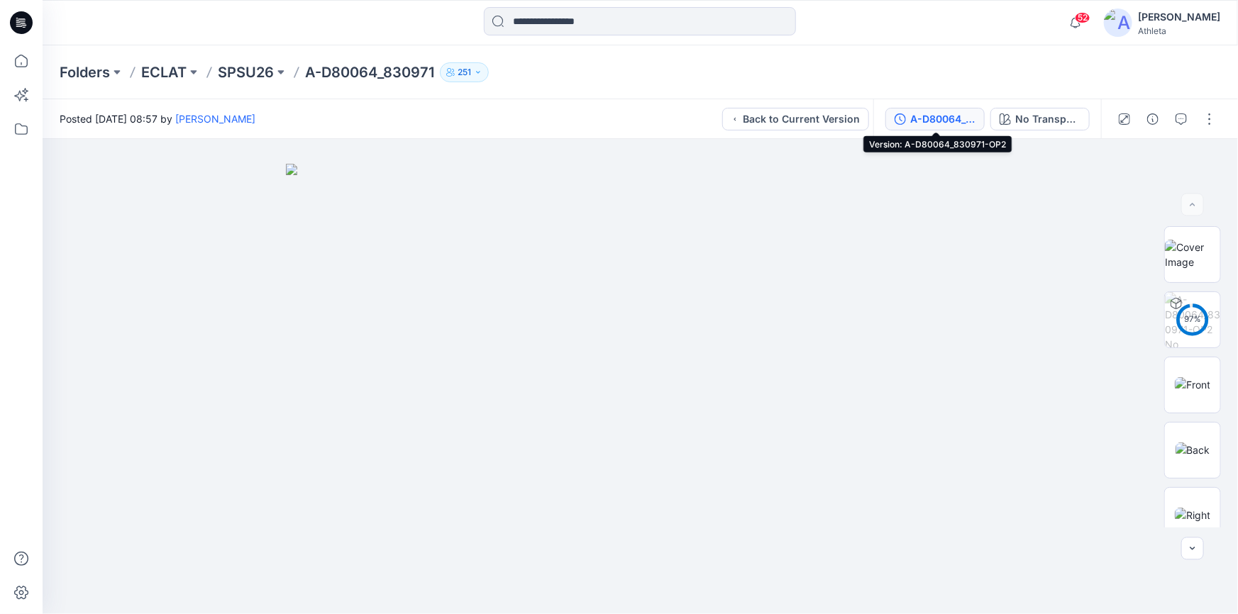
click at [954, 121] on div "A-D80064_830971-OP2" at bounding box center [942, 119] width 65 height 16
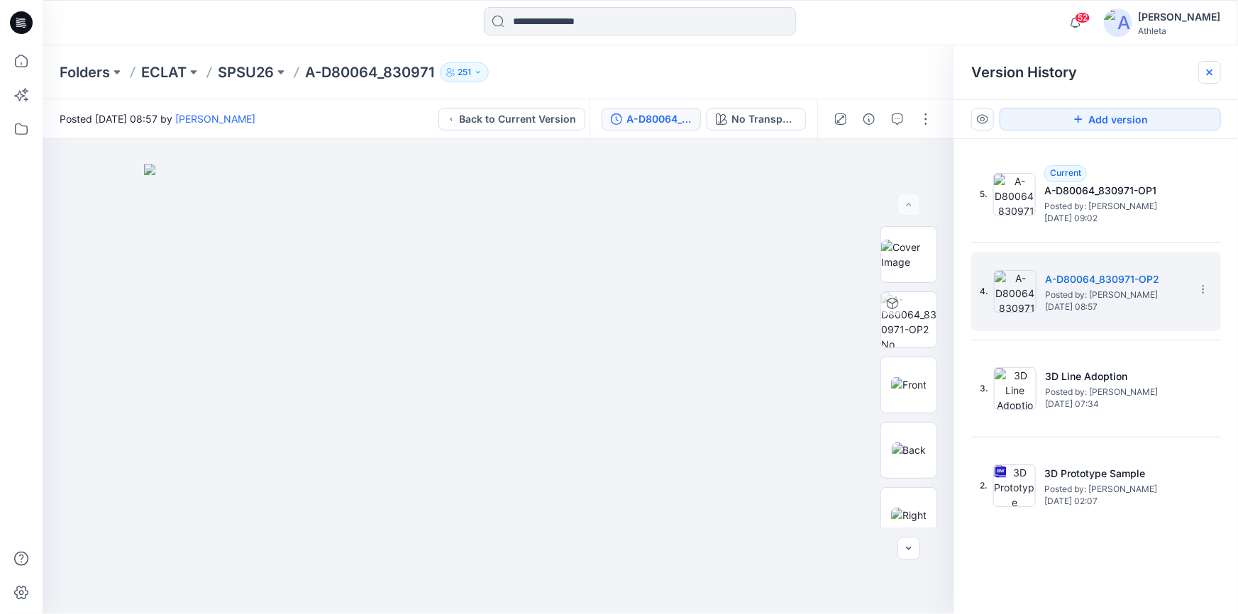
click at [1211, 72] on icon at bounding box center [1210, 73] width 6 height 6
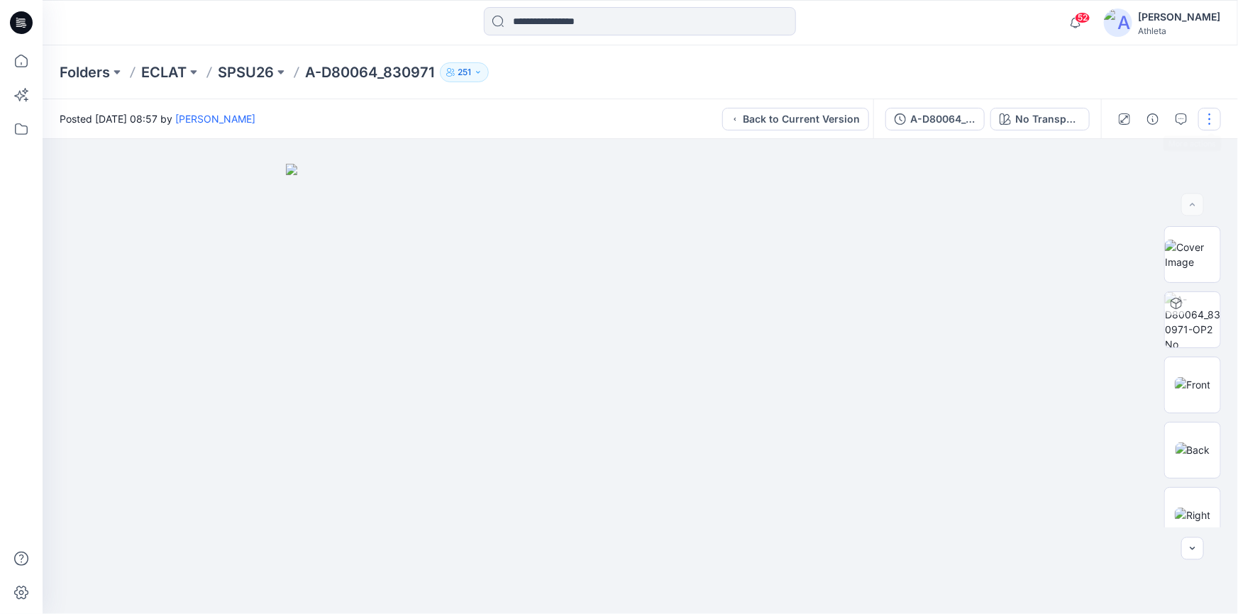
click at [1209, 125] on button "button" at bounding box center [1209, 119] width 23 height 23
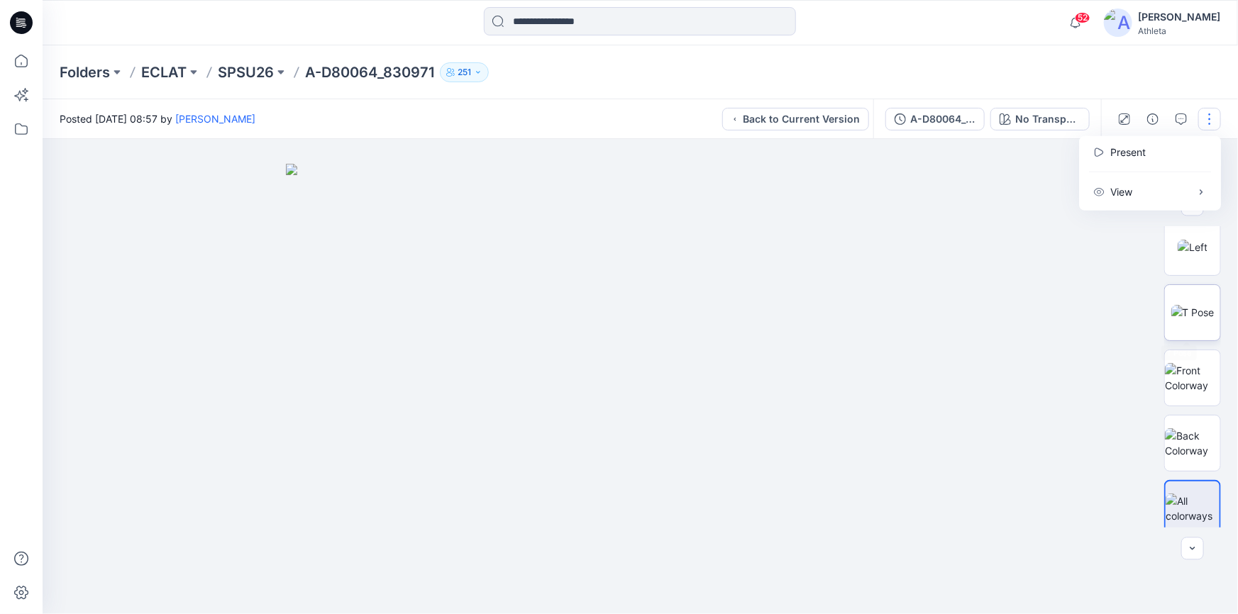
scroll to position [342, 0]
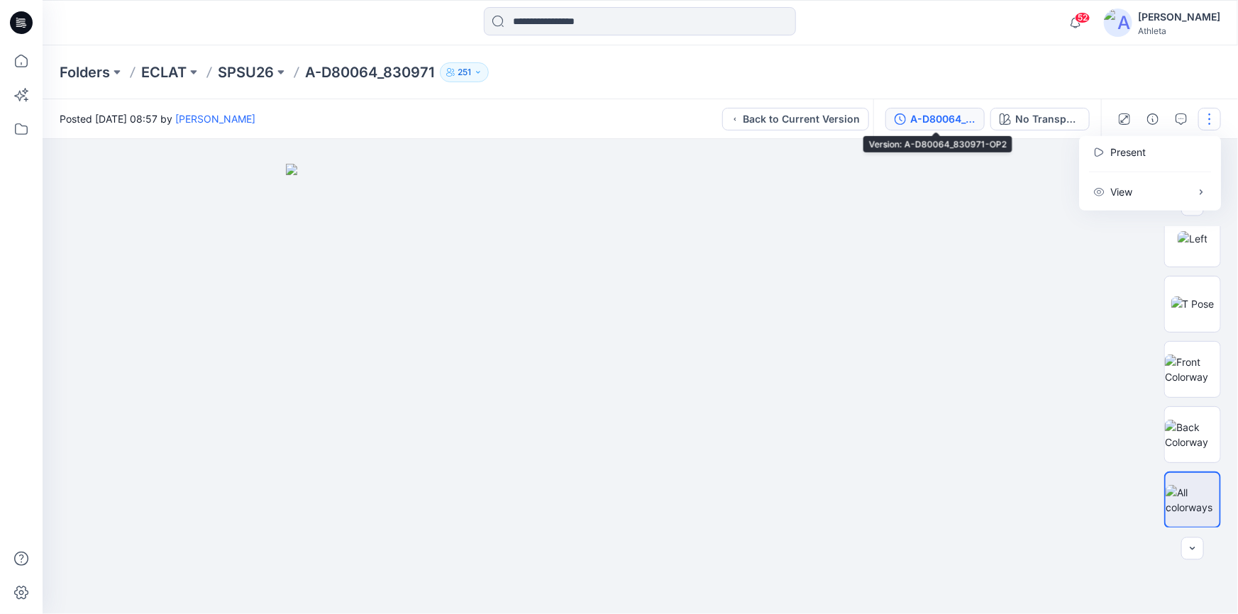
click at [926, 121] on div "A-D80064_830971-OP2" at bounding box center [942, 119] width 65 height 16
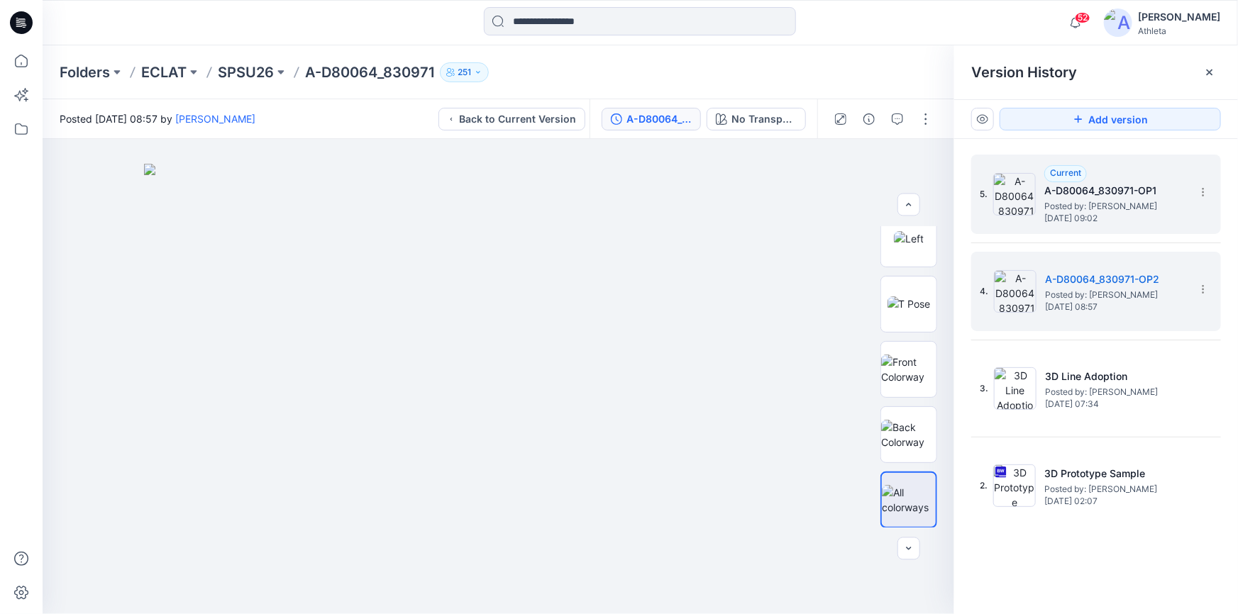
click at [1139, 201] on span "Posted by: [PERSON_NAME]" at bounding box center [1115, 206] width 142 height 14
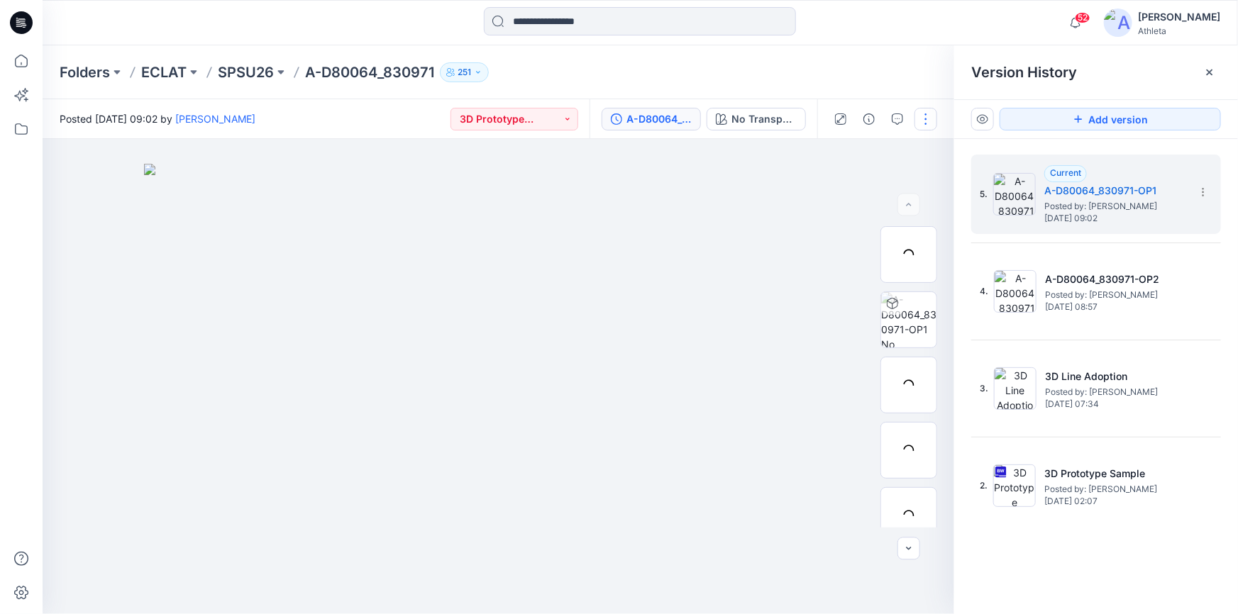
click at [926, 115] on button "button" at bounding box center [925, 119] width 23 height 23
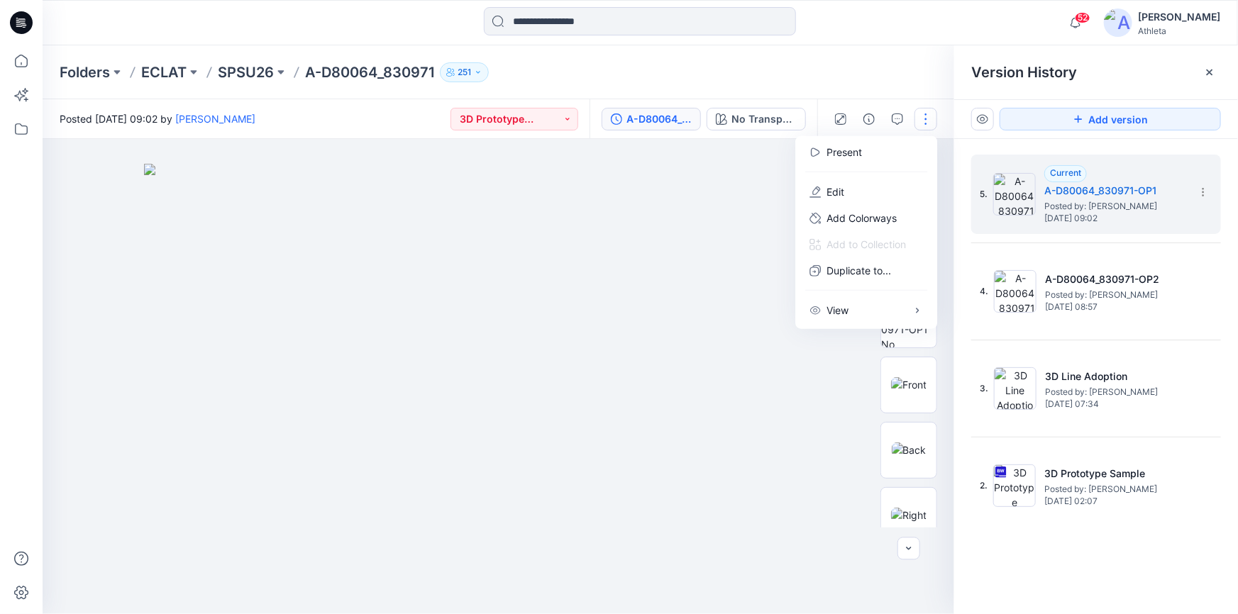
click at [725, 222] on img at bounding box center [498, 389] width 709 height 450
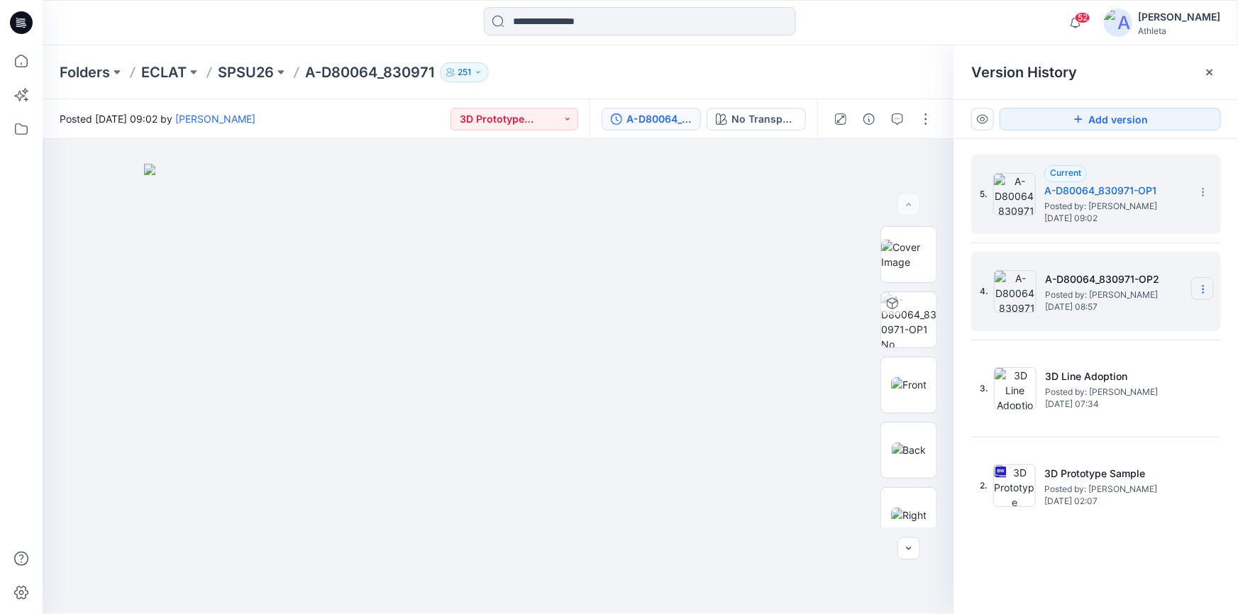
click at [1204, 287] on icon at bounding box center [1202, 289] width 11 height 11
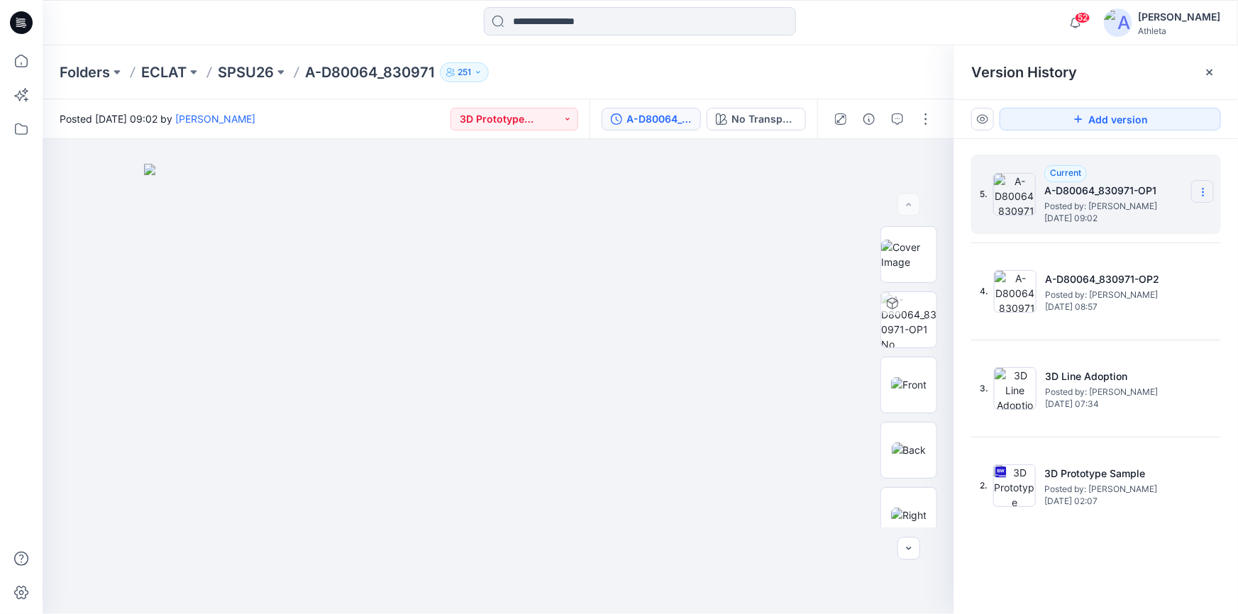
click at [1199, 189] on icon at bounding box center [1202, 192] width 11 height 11
click at [921, 118] on button "button" at bounding box center [925, 119] width 23 height 23
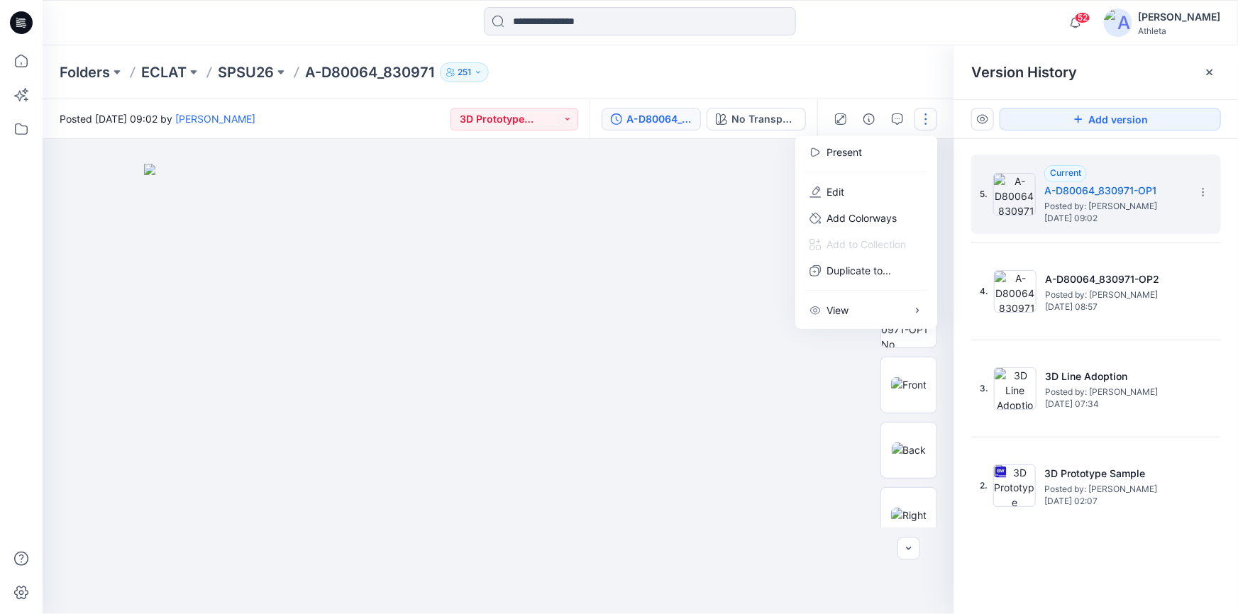
drag, startPoint x: 744, startPoint y: 438, endPoint x: 955, endPoint y: 356, distance: 226.2
click at [745, 439] on img at bounding box center [498, 389] width 709 height 450
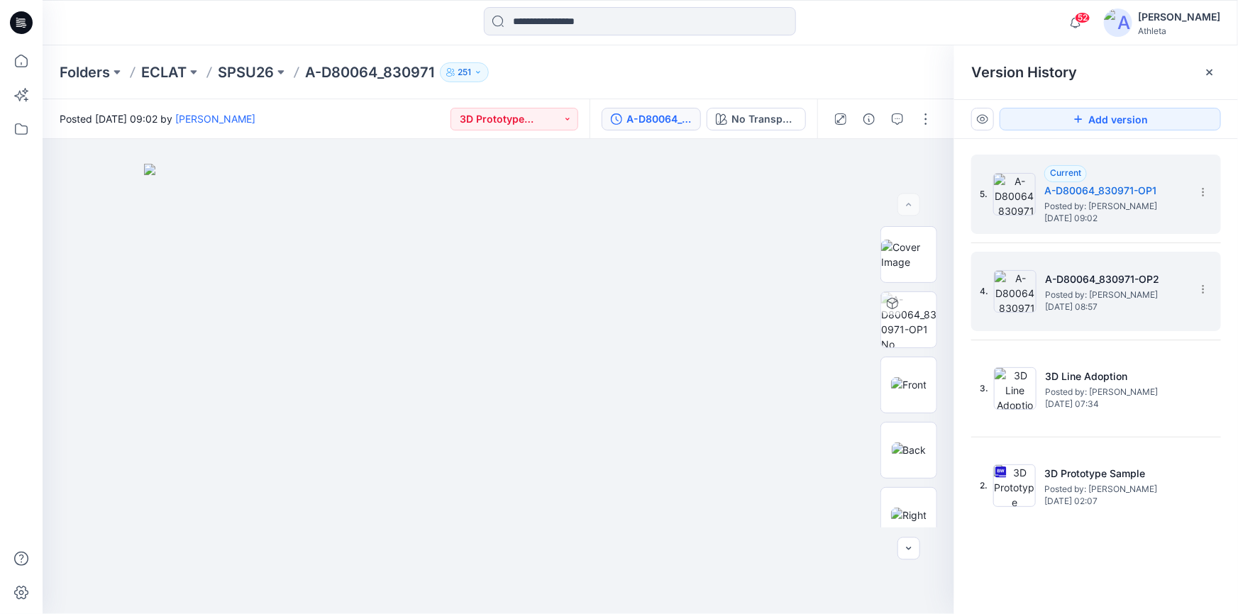
click at [1115, 299] on span "Posted by: [PERSON_NAME]" at bounding box center [1116, 295] width 142 height 14
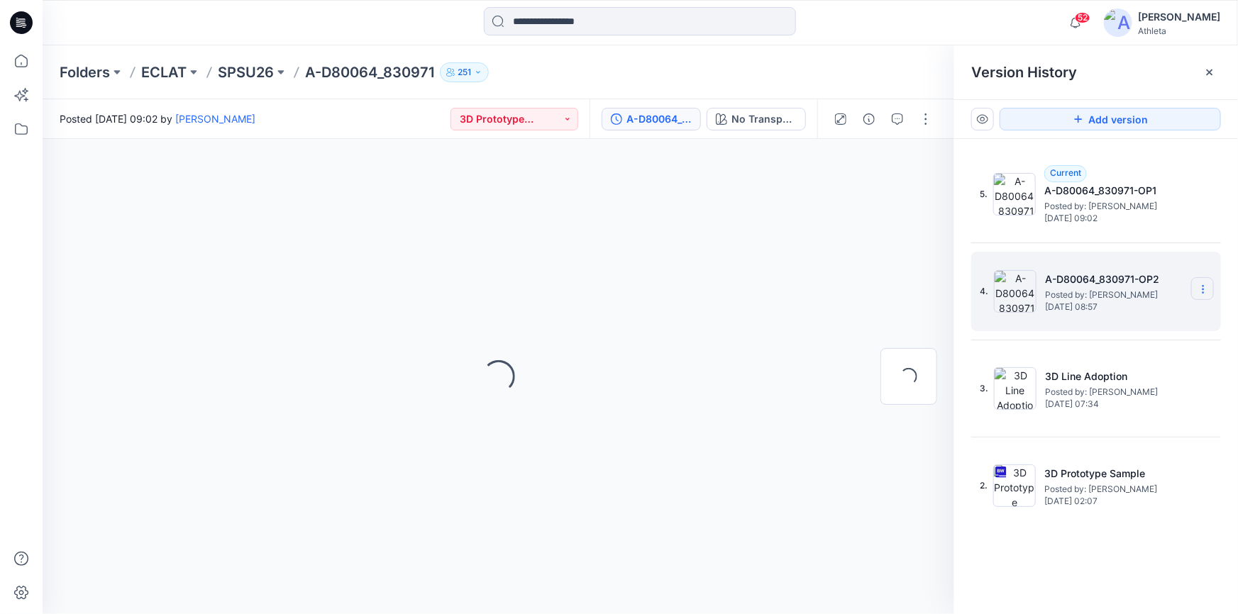
click at [1200, 289] on icon at bounding box center [1202, 289] width 11 height 11
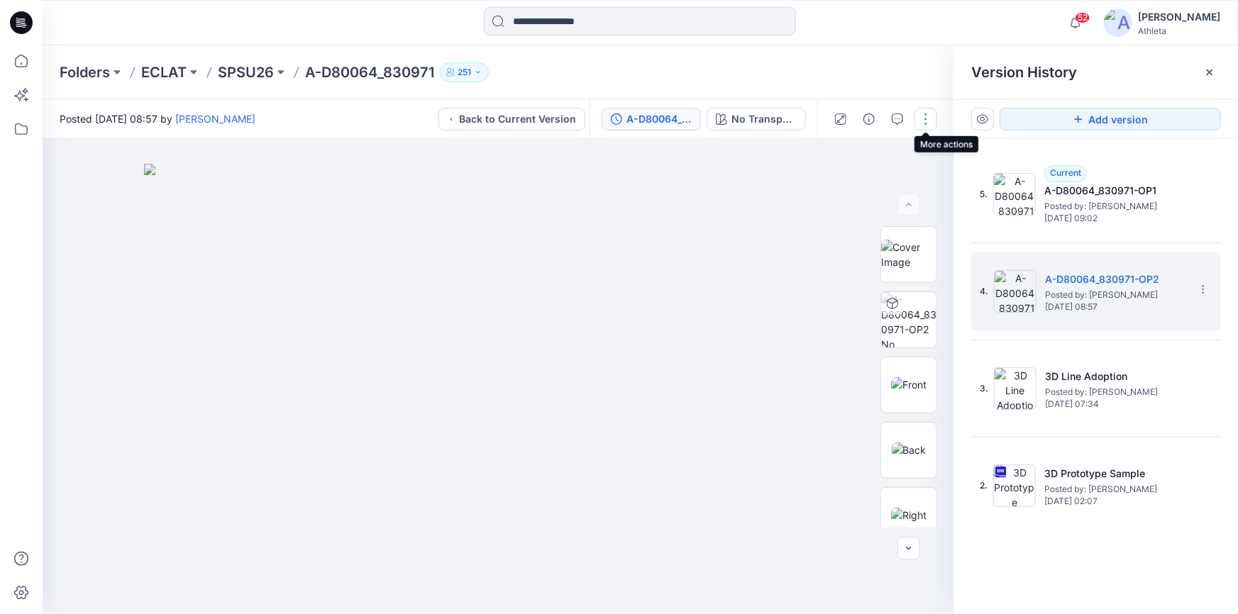
click at [925, 123] on button "button" at bounding box center [925, 119] width 23 height 23
click at [741, 195] on img at bounding box center [498, 389] width 709 height 450
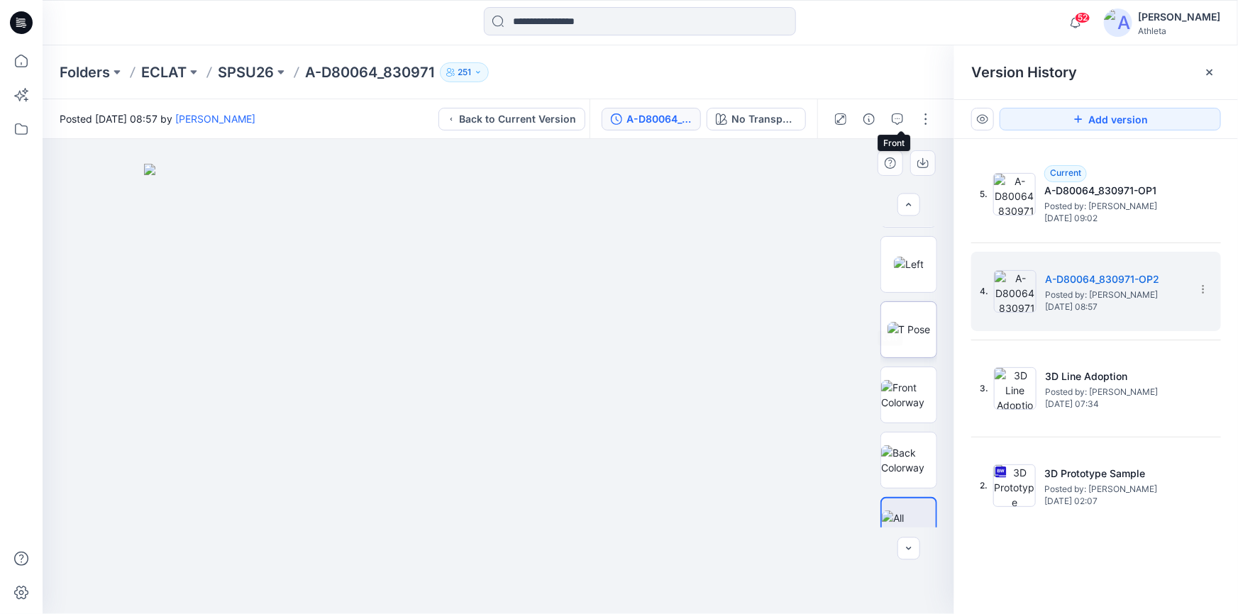
scroll to position [342, 0]
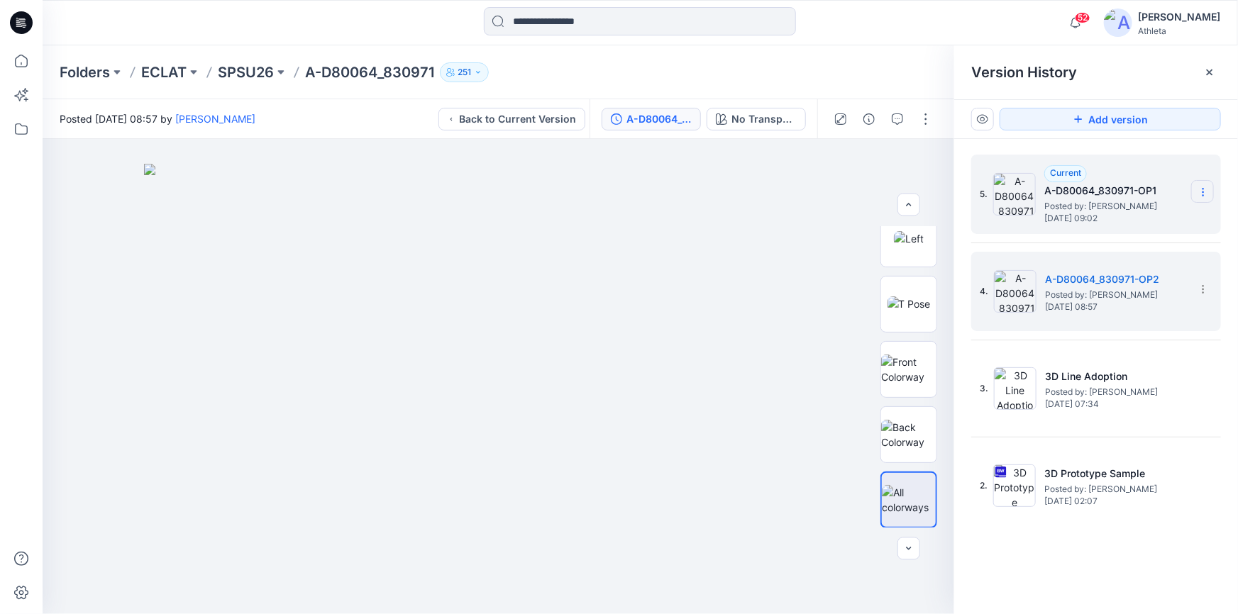
click at [1204, 190] on icon at bounding box center [1202, 192] width 11 height 11
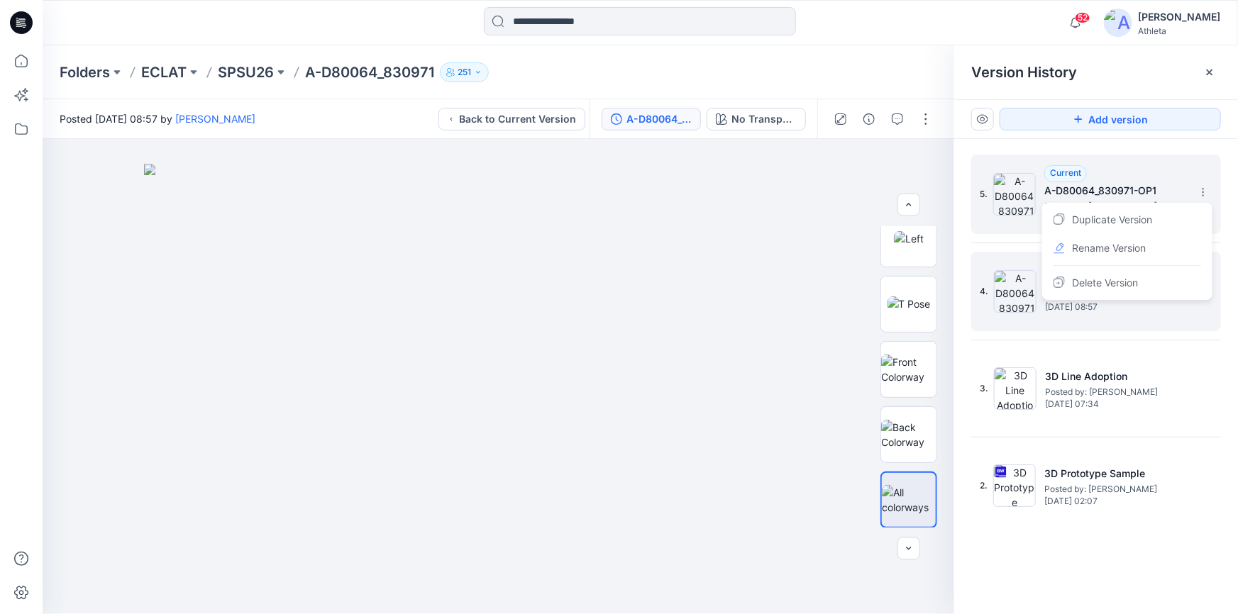
click at [1161, 174] on div "Current A-D80064_830971-OP1 Posted by: Allen Chen Tuesday, September 16, 2025 0…" at bounding box center [1115, 194] width 142 height 58
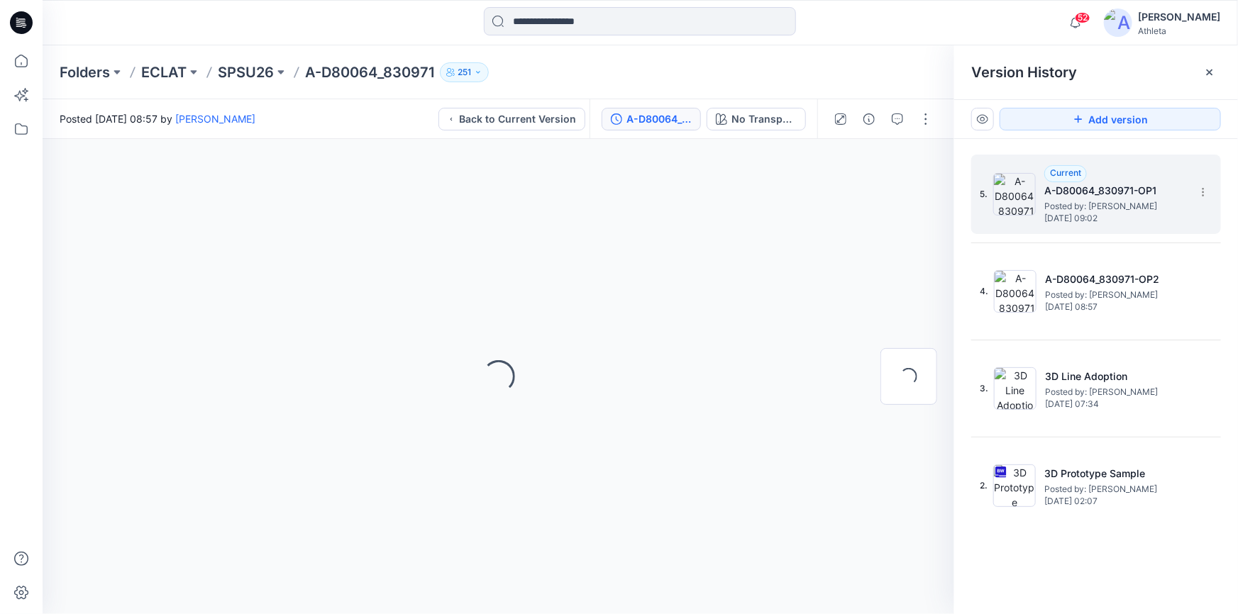
scroll to position [0, 0]
drag, startPoint x: 1161, startPoint y: 173, endPoint x: 1170, endPoint y: 162, distance: 14.6
click at [1170, 162] on div "5. Current A-D80064_830971-OP1 Posted by: Allen Chen Tuesday, September 16, 202…" at bounding box center [1086, 194] width 213 height 68
click at [1201, 191] on icon at bounding box center [1202, 192] width 11 height 11
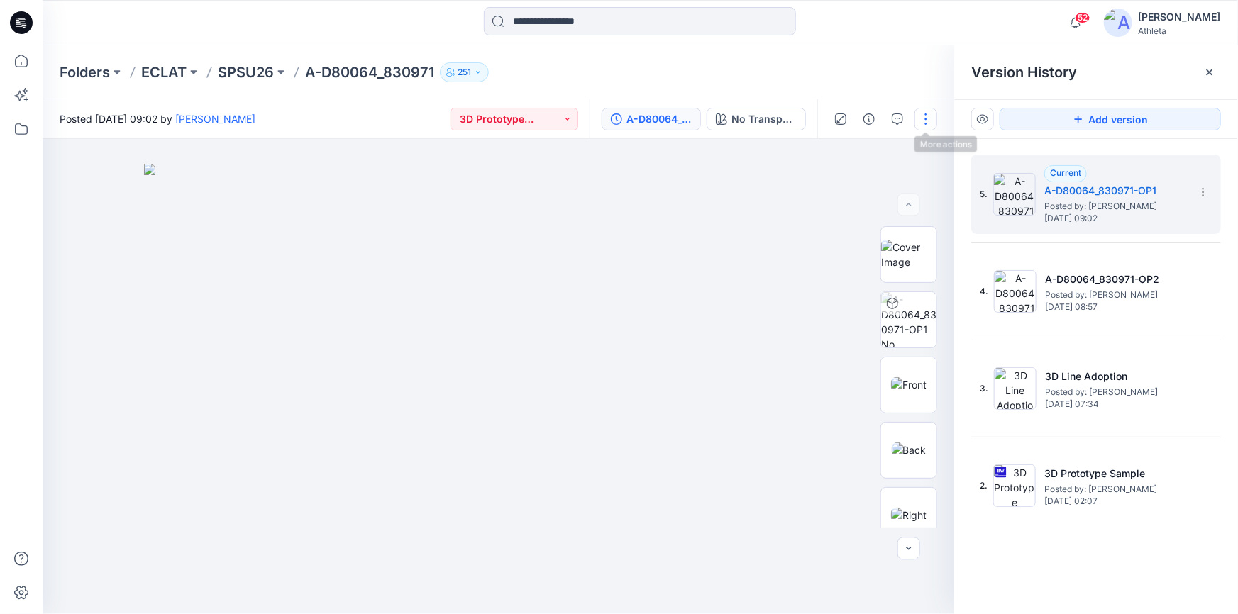
click at [924, 115] on button "button" at bounding box center [925, 119] width 23 height 23
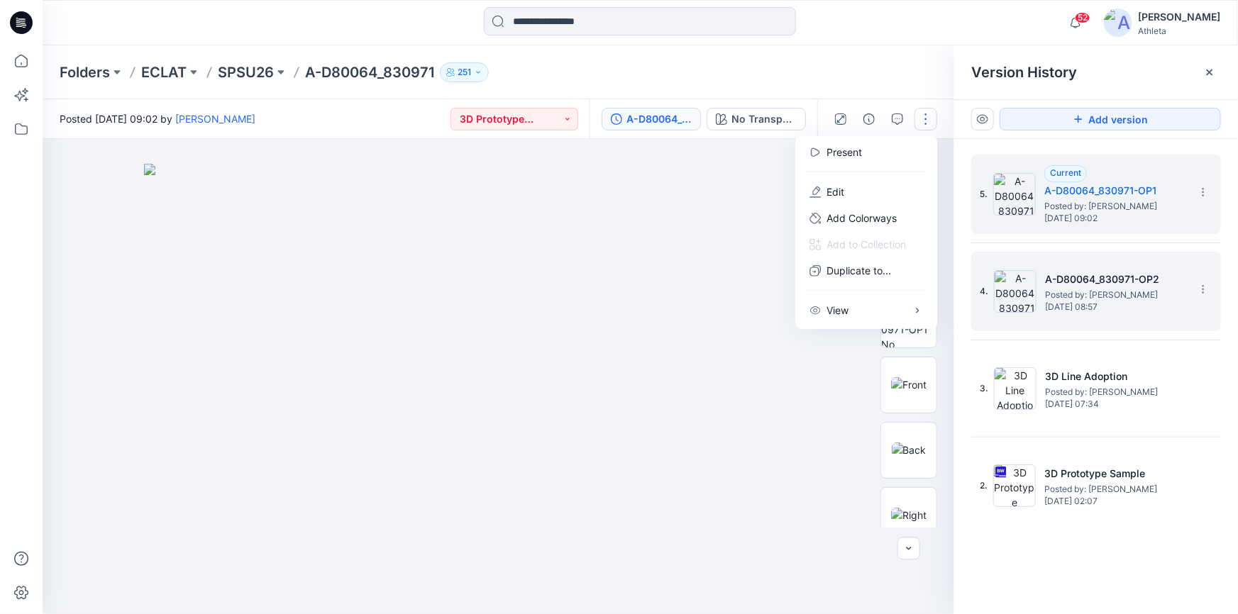
click at [1100, 272] on h5 "A-D80064_830971-OP2" at bounding box center [1116, 279] width 142 height 17
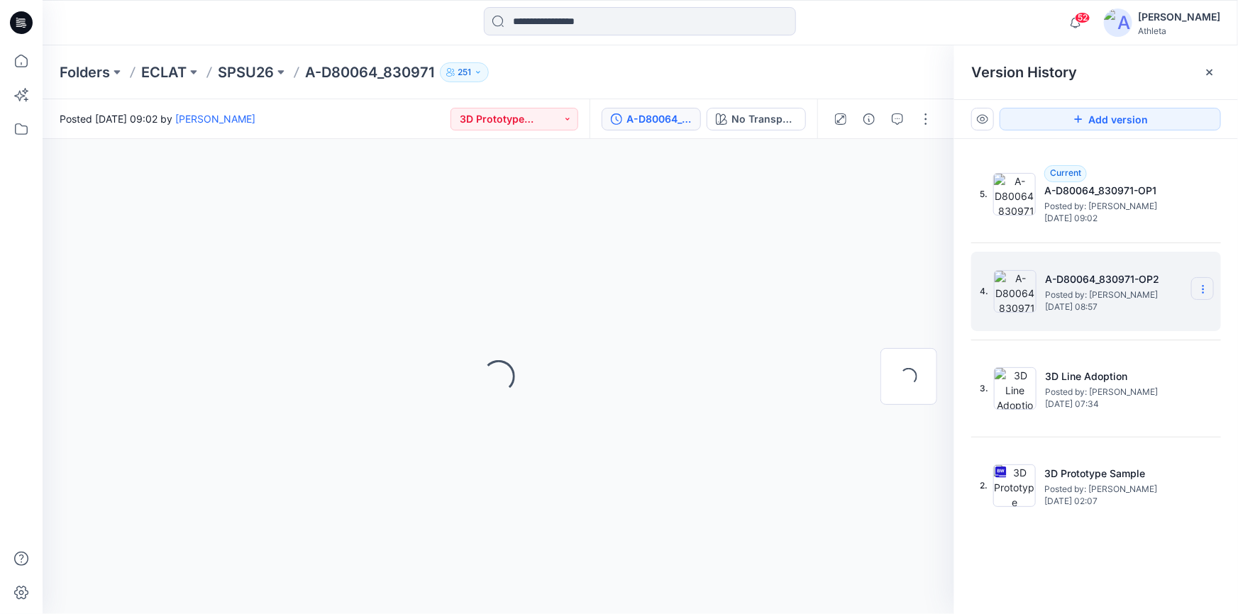
click at [1199, 287] on icon at bounding box center [1202, 289] width 11 height 11
click at [1200, 287] on icon at bounding box center [1202, 289] width 11 height 11
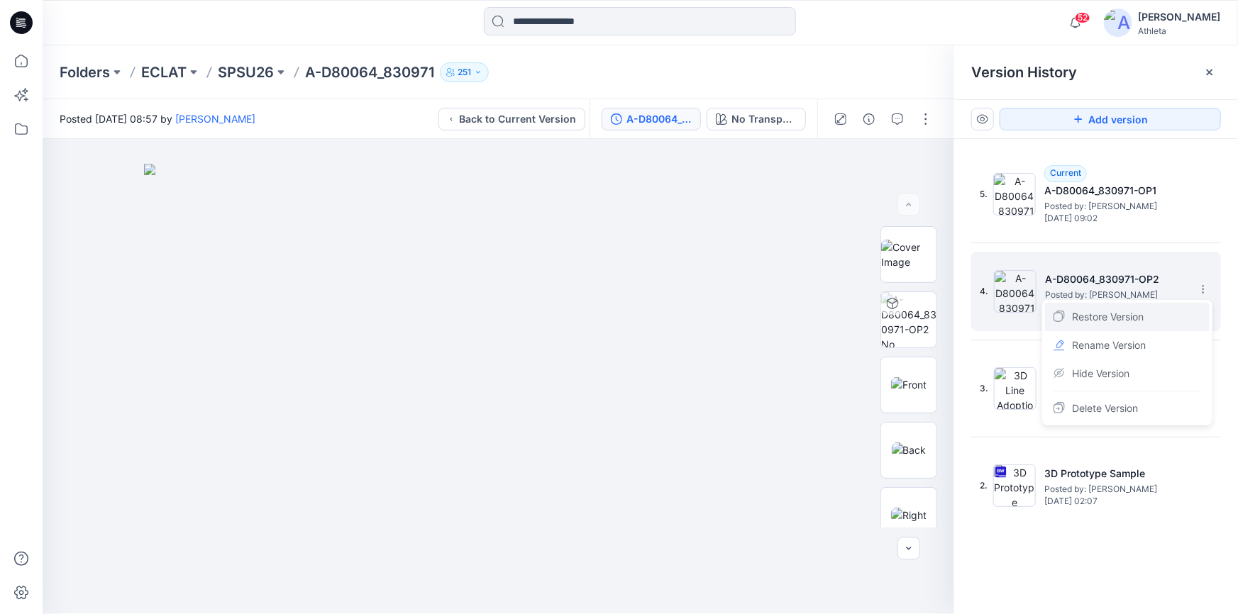
click at [1092, 317] on span "Restore Version" at bounding box center [1108, 317] width 72 height 17
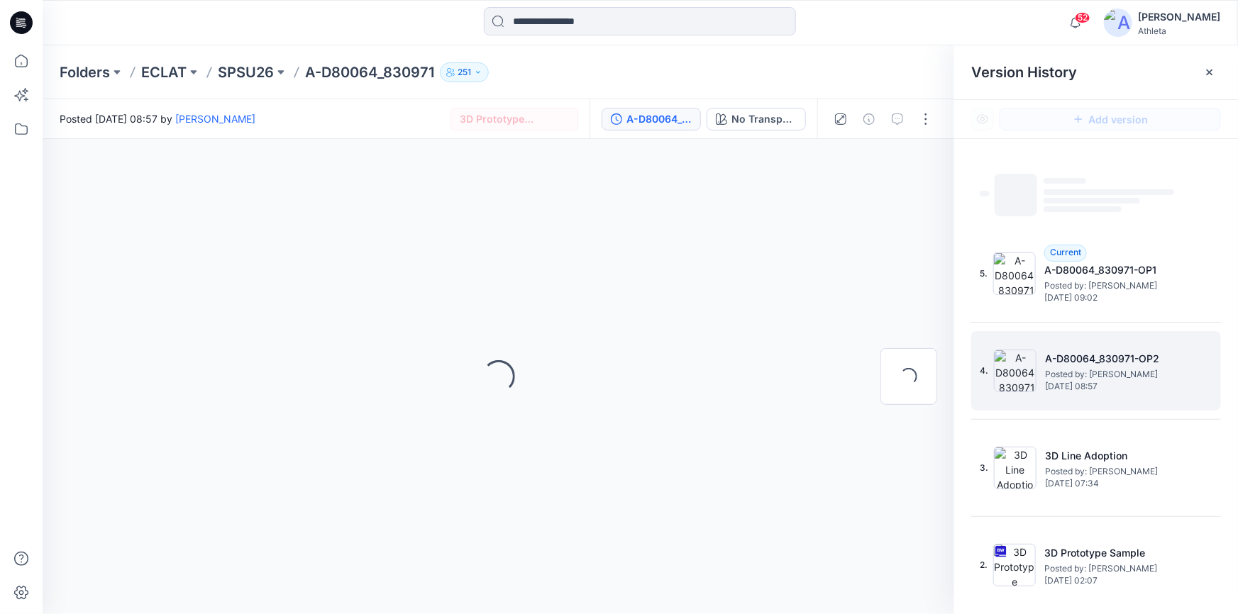
click at [1153, 190] on span "‌" at bounding box center [1109, 192] width 131 height 6
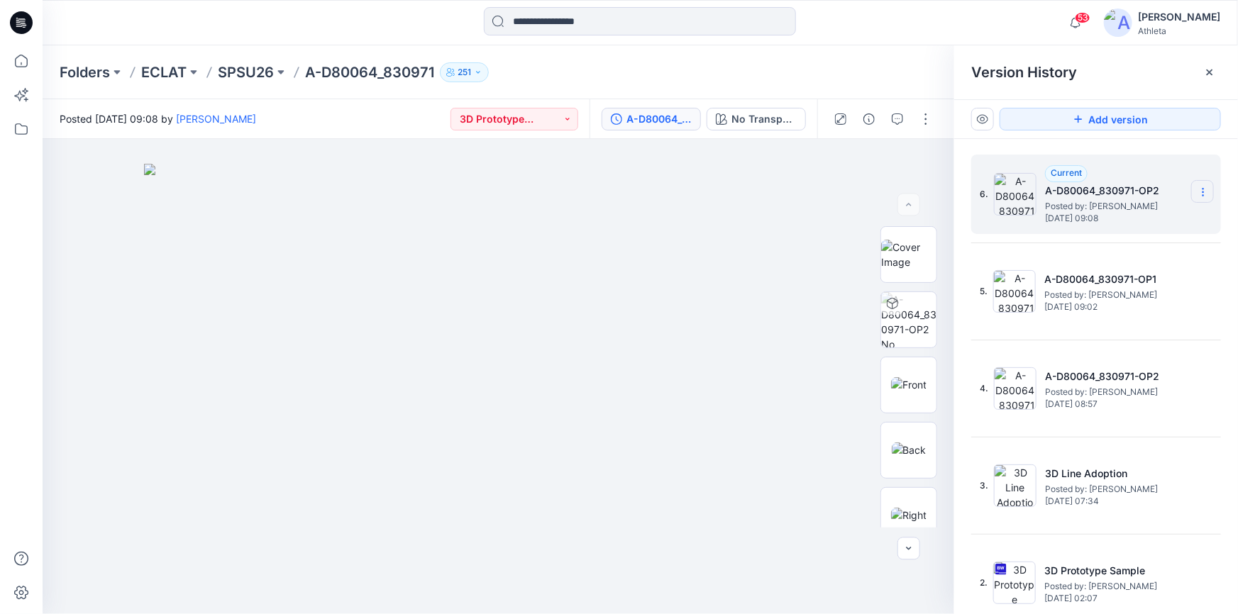
click at [1197, 191] on icon at bounding box center [1202, 192] width 11 height 11
click at [768, 204] on img at bounding box center [498, 389] width 709 height 450
click at [633, 114] on div "A-D80064_830971-OP2" at bounding box center [658, 119] width 65 height 16
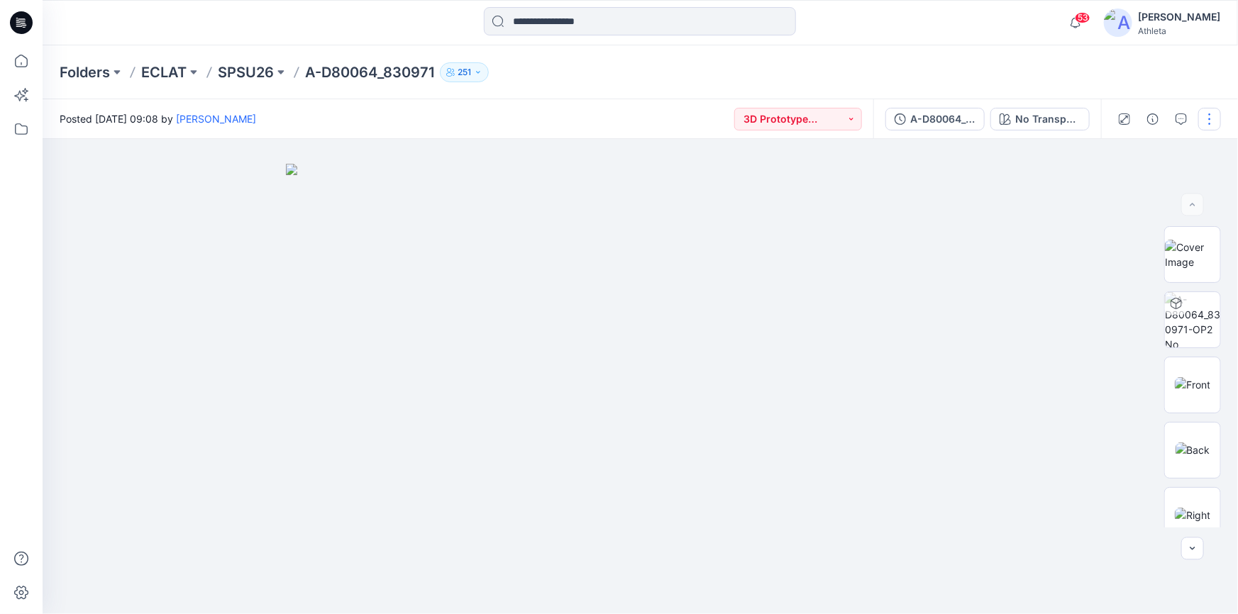
click at [1212, 119] on button "button" at bounding box center [1209, 119] width 23 height 23
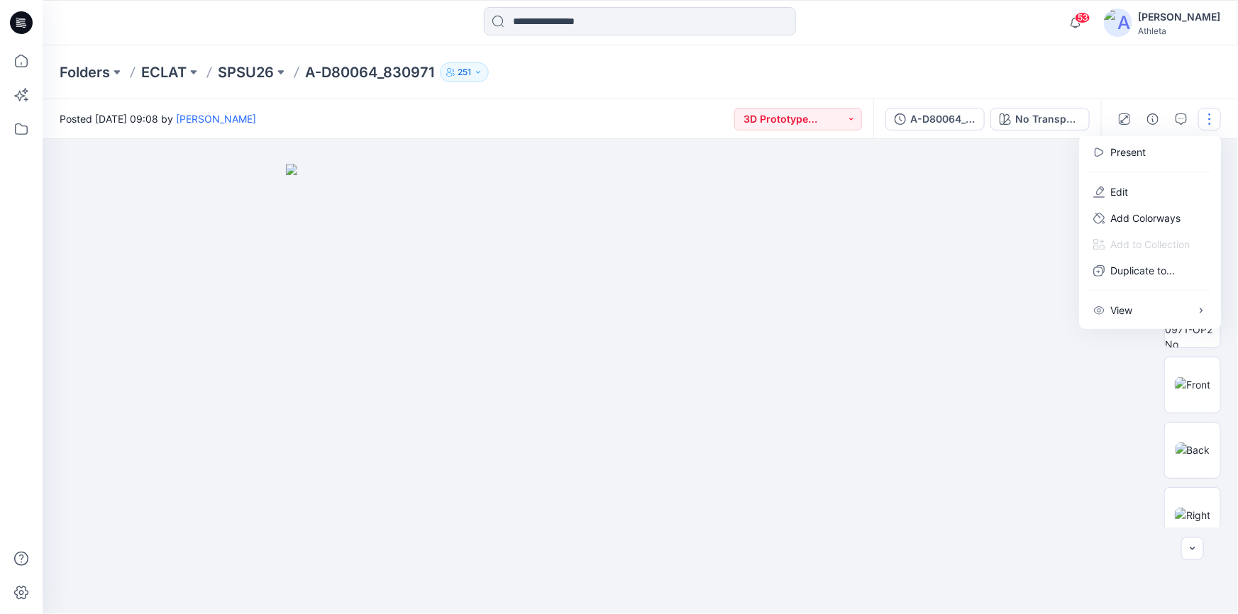
click at [973, 275] on img at bounding box center [640, 389] width 709 height 450
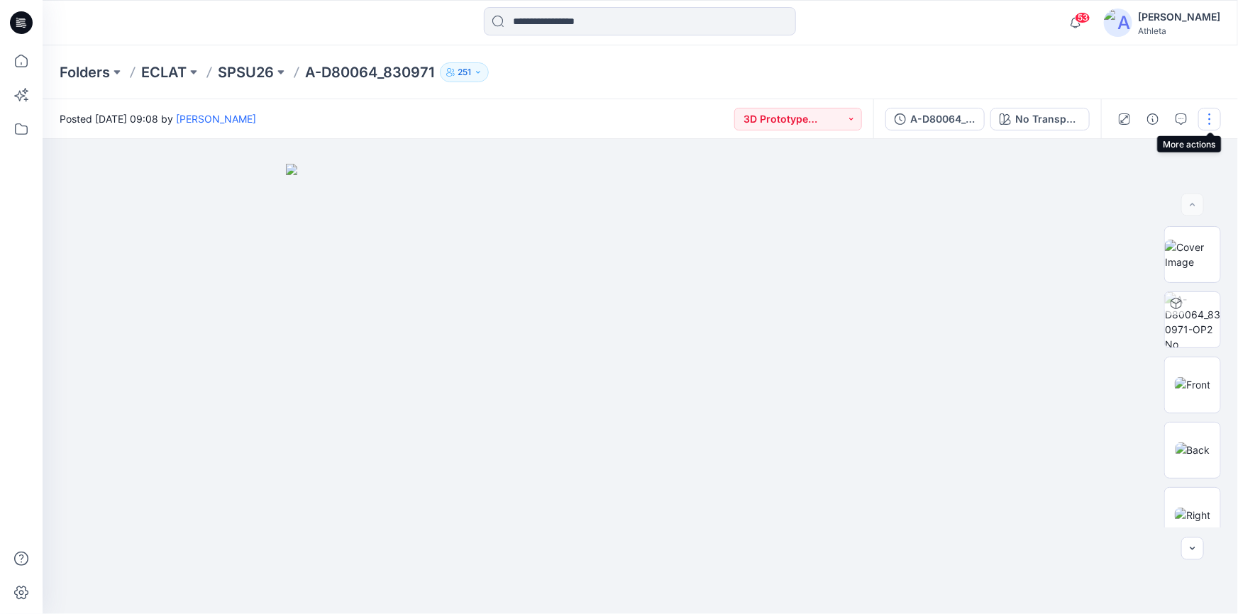
click at [1211, 121] on button "button" at bounding box center [1209, 119] width 23 height 23
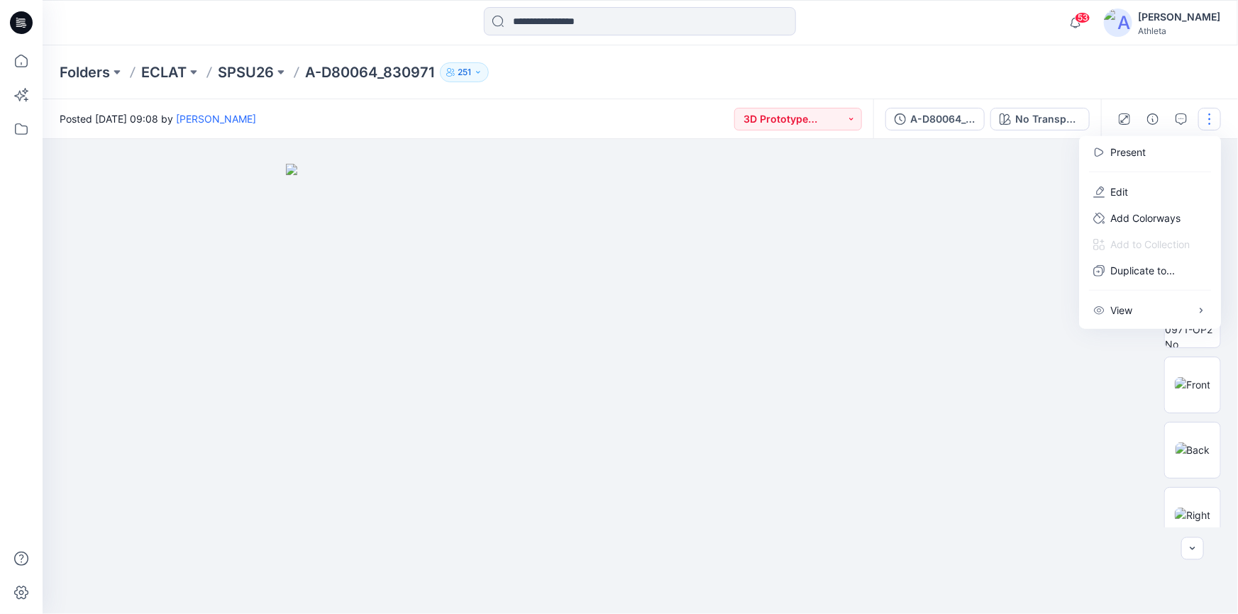
click at [1211, 121] on button "button" at bounding box center [1209, 119] width 23 height 23
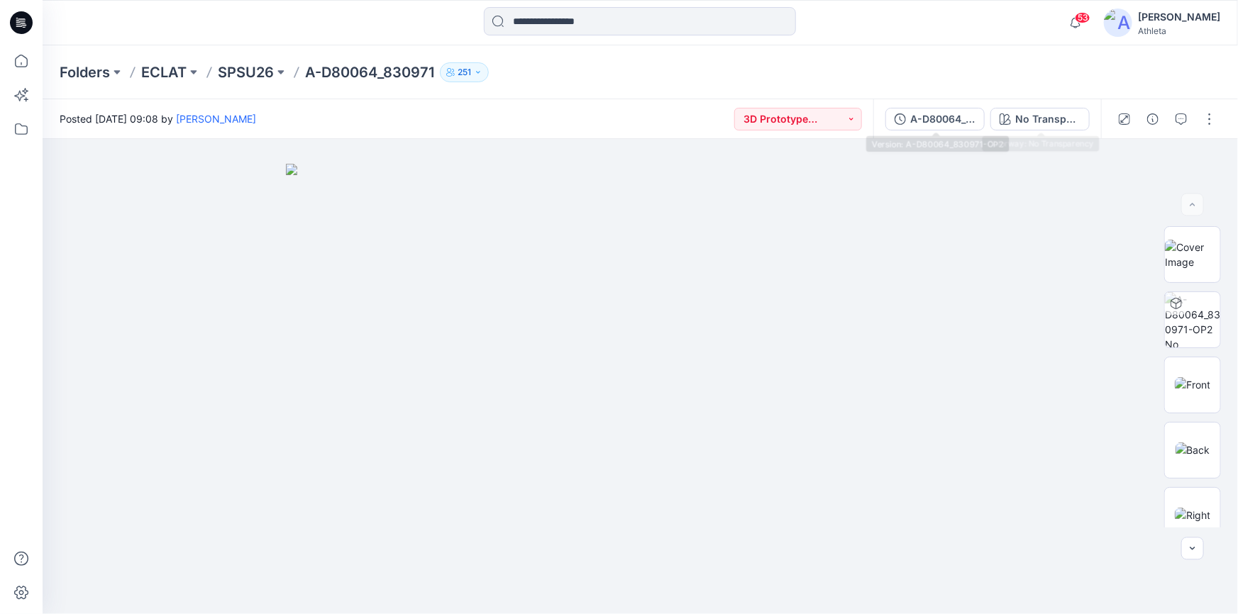
click at [951, 123] on div "A-D80064_830971-OP2" at bounding box center [942, 119] width 65 height 16
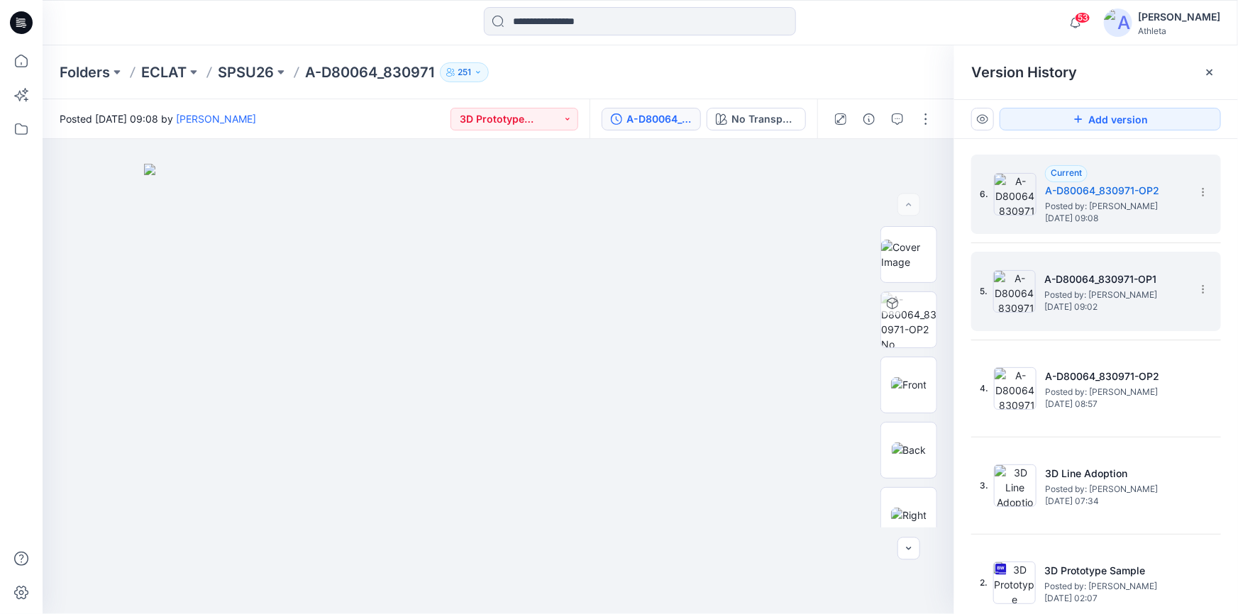
click at [1158, 282] on h5 "A-D80064_830971-OP1" at bounding box center [1115, 279] width 142 height 17
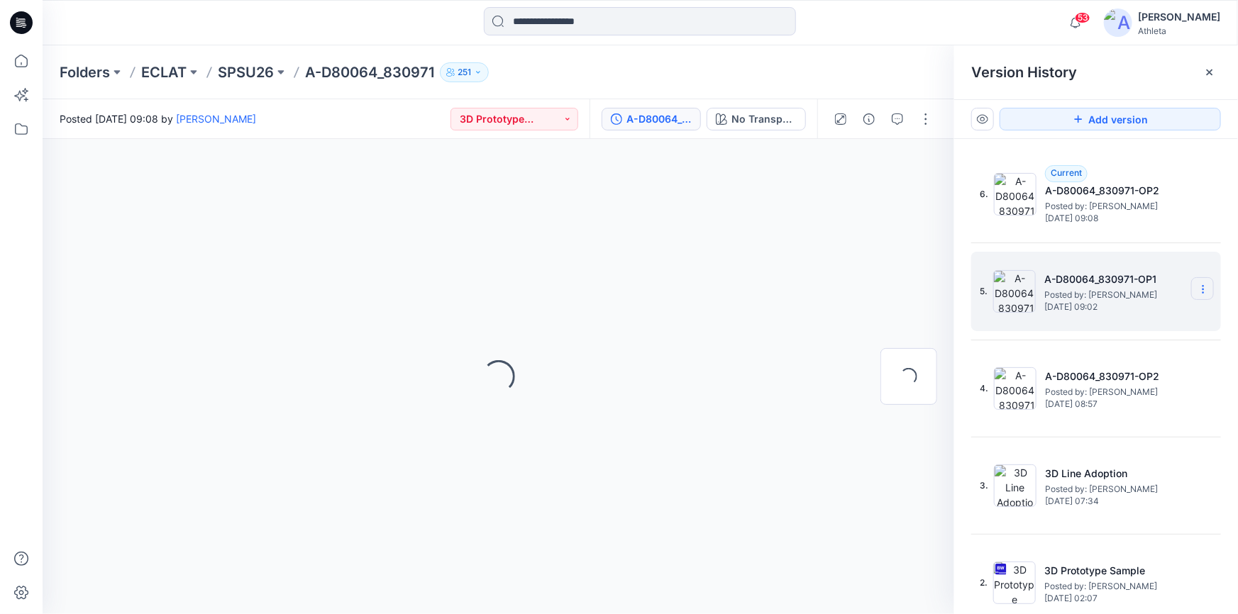
click at [1202, 292] on icon at bounding box center [1202, 292] width 1 height 1
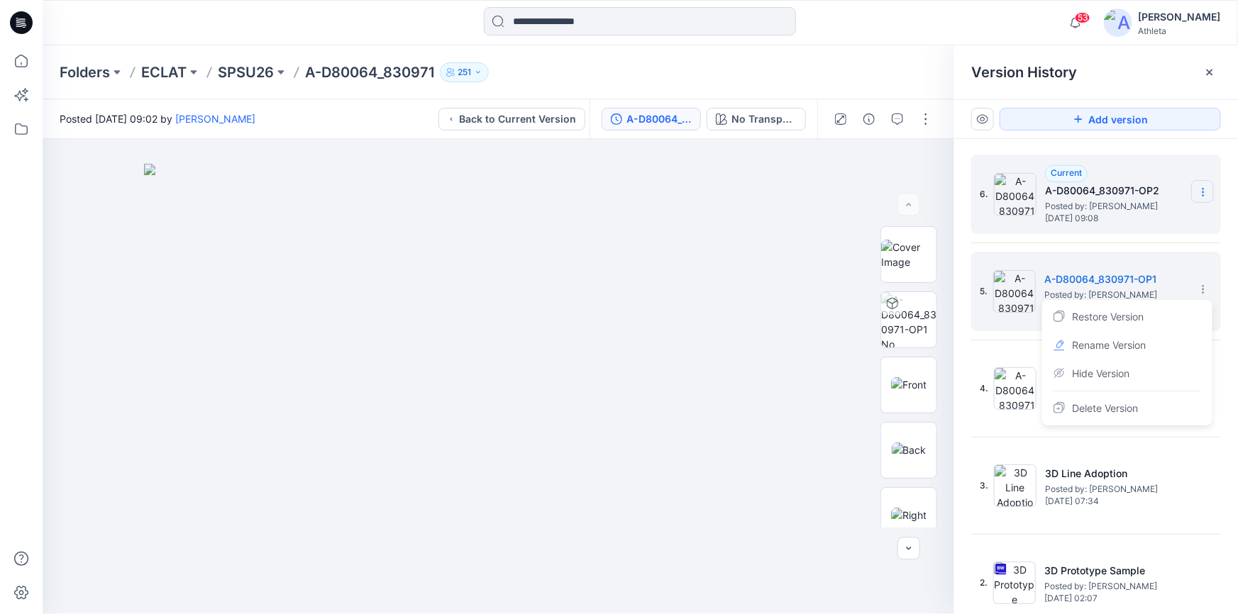
click at [1197, 192] on icon at bounding box center [1202, 192] width 11 height 11
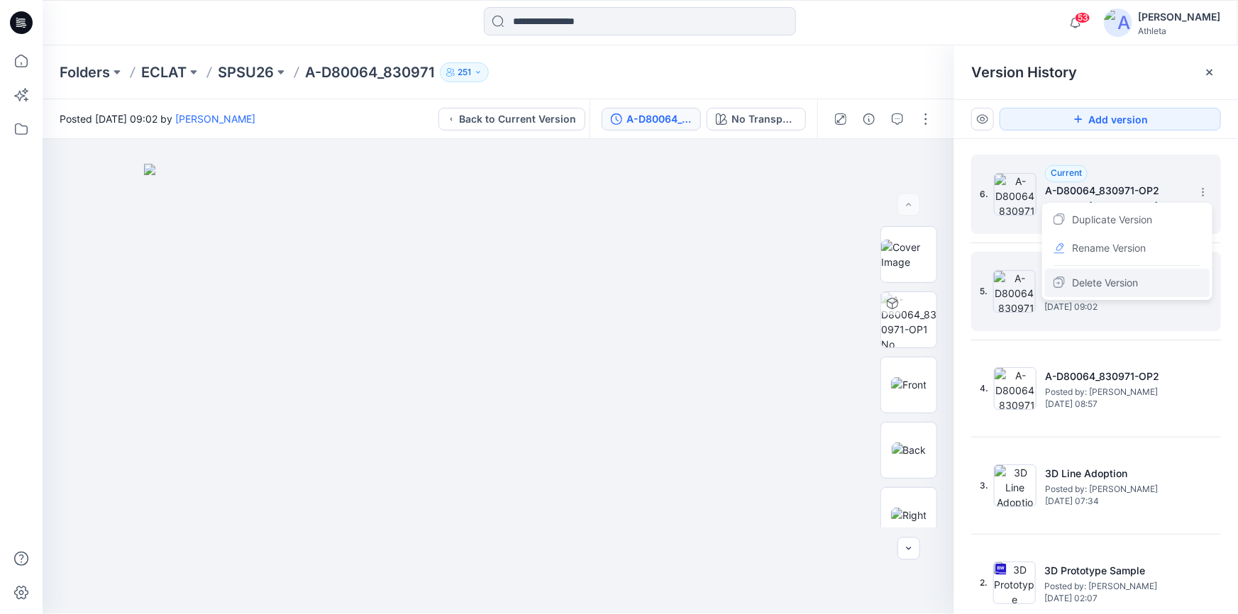
click at [1096, 284] on span "Delete Version" at bounding box center [1105, 283] width 66 height 17
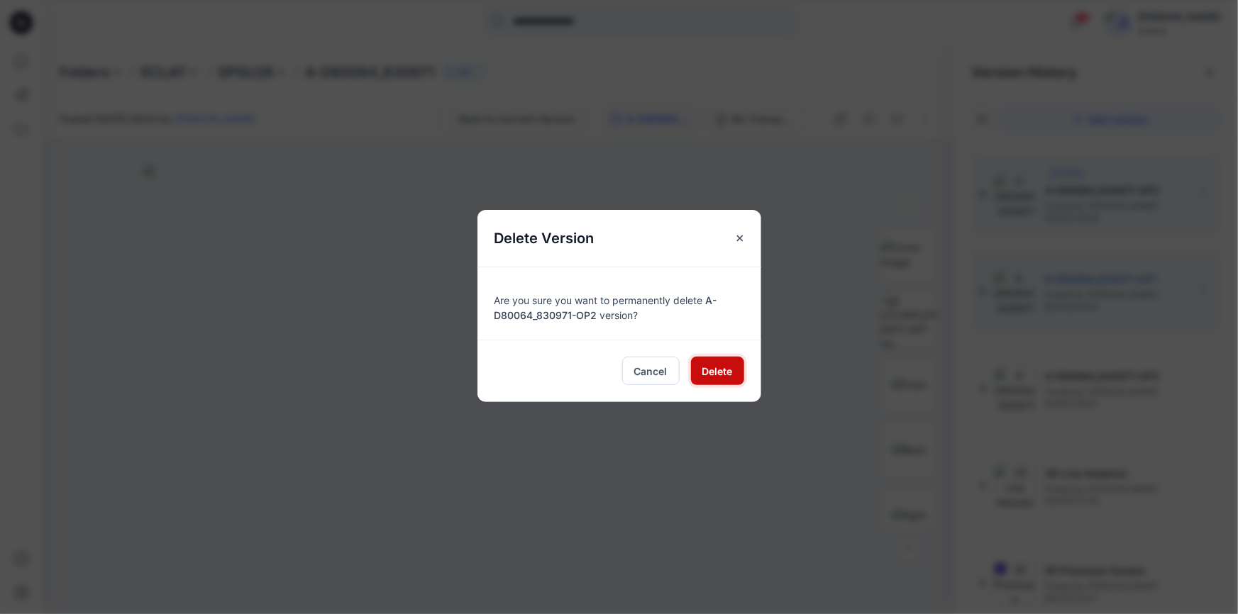
click at [712, 374] on span "Delete" at bounding box center [717, 371] width 31 height 15
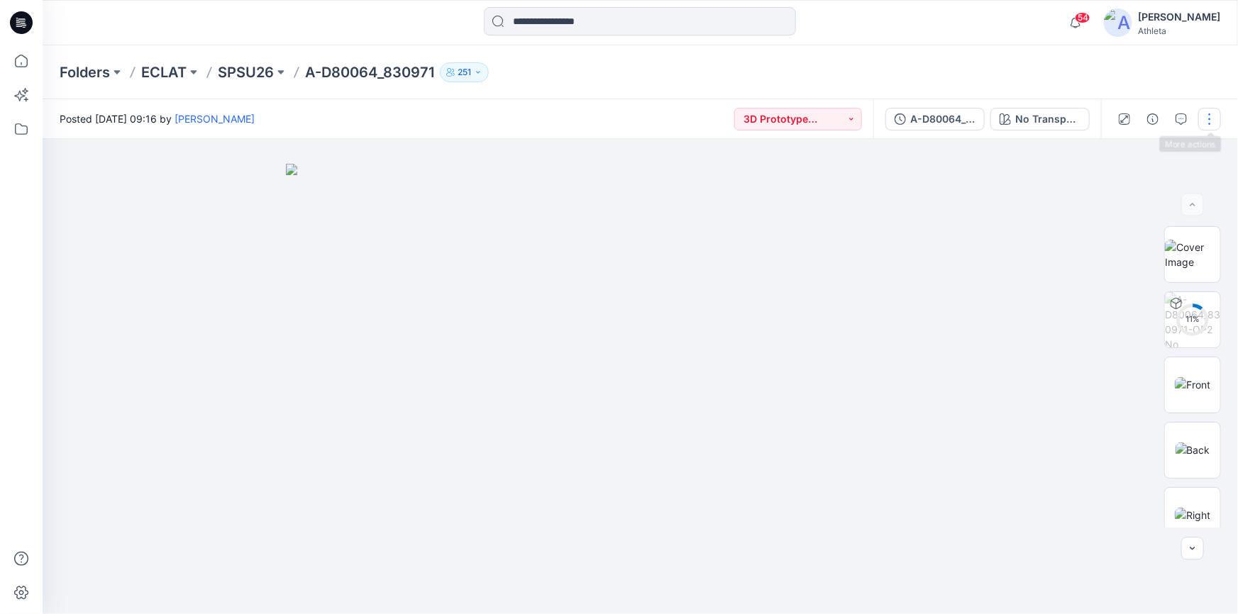
click at [1204, 118] on button "button" at bounding box center [1209, 119] width 23 height 23
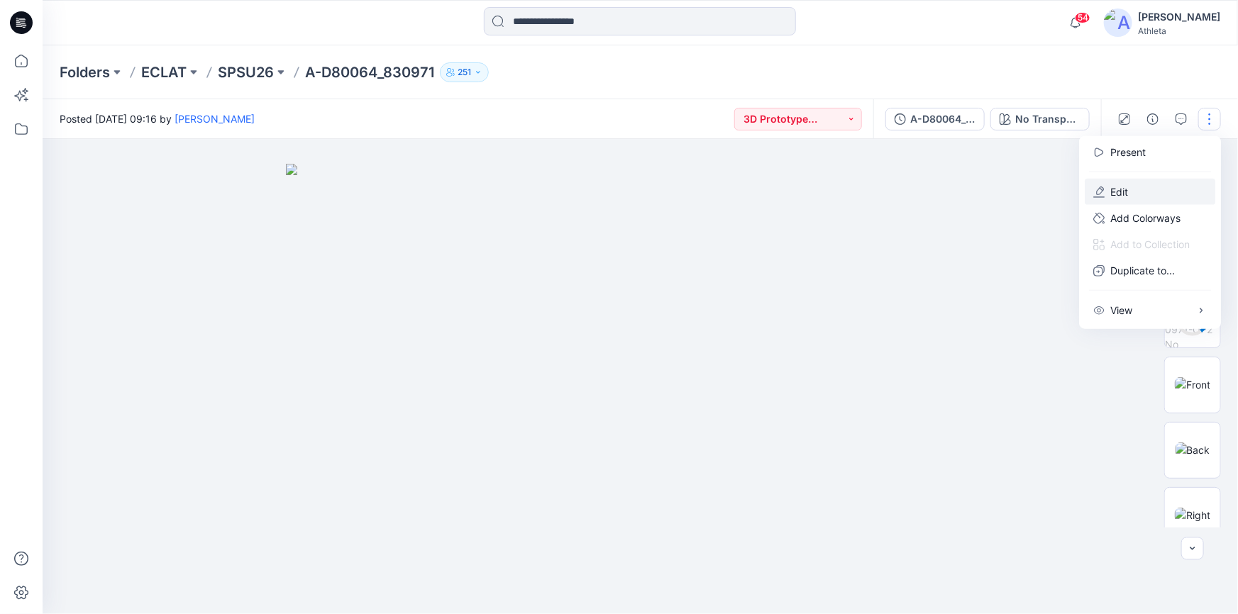
click at [1130, 194] on button "Edit" at bounding box center [1150, 192] width 131 height 26
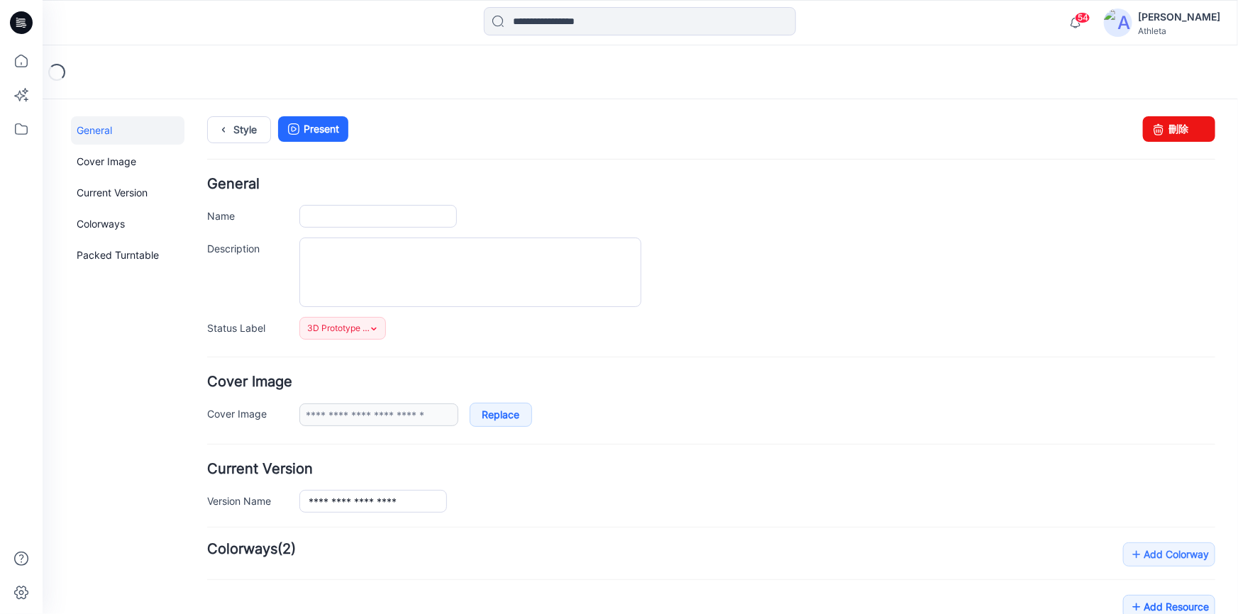
type input "**********"
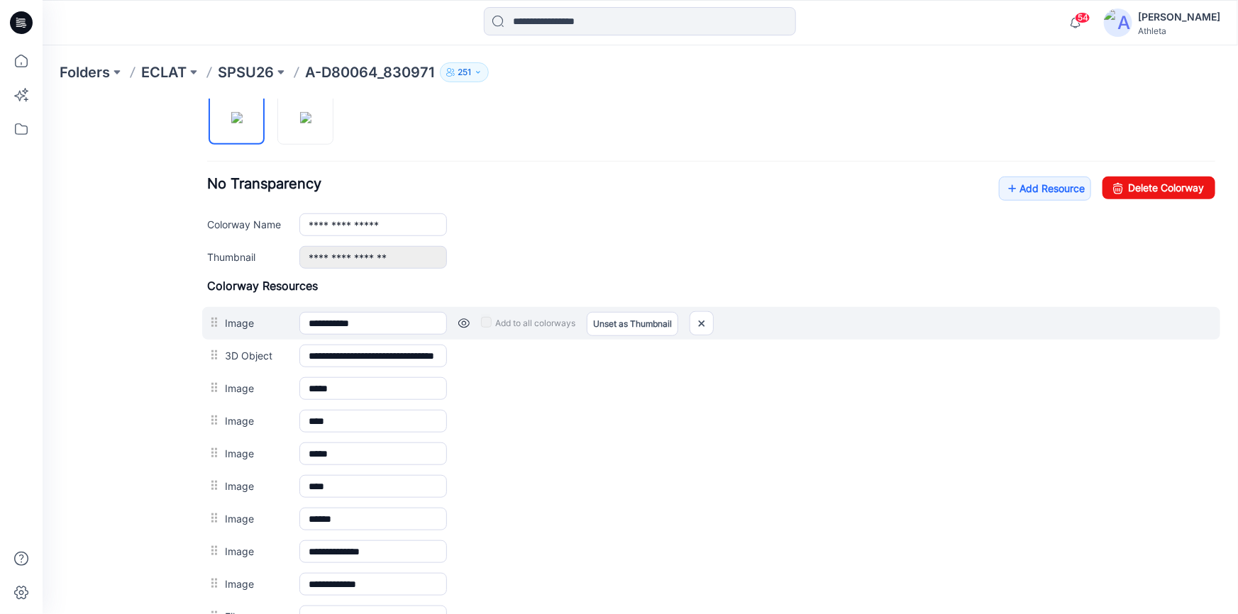
scroll to position [516, 0]
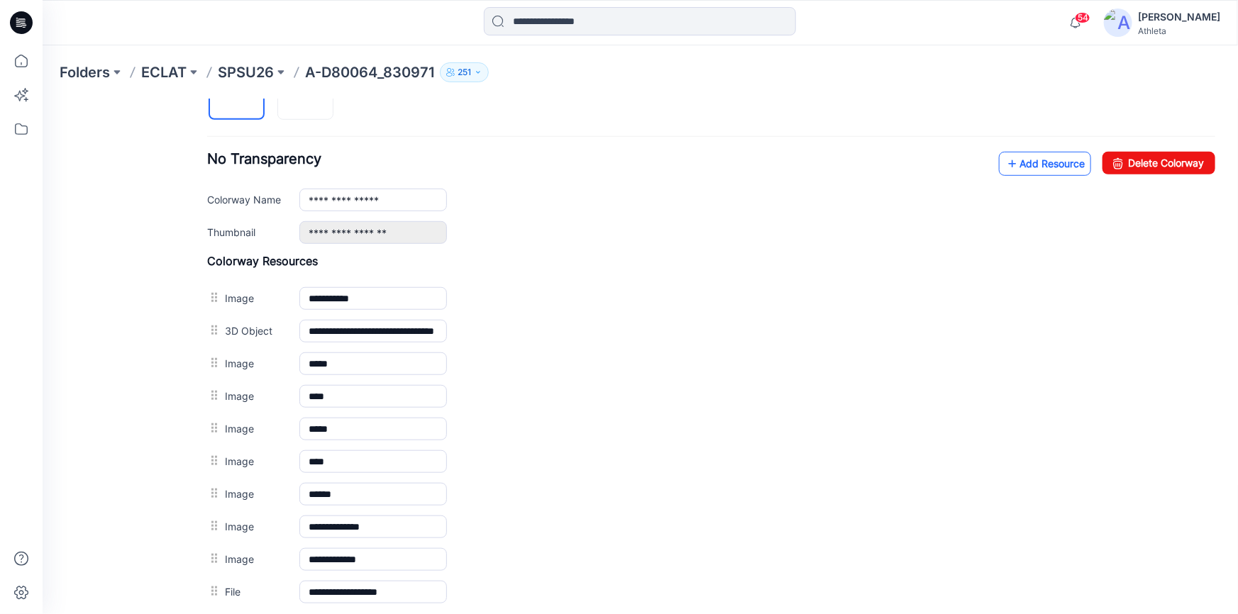
click at [1058, 155] on link "Add Resource" at bounding box center [1044, 163] width 92 height 24
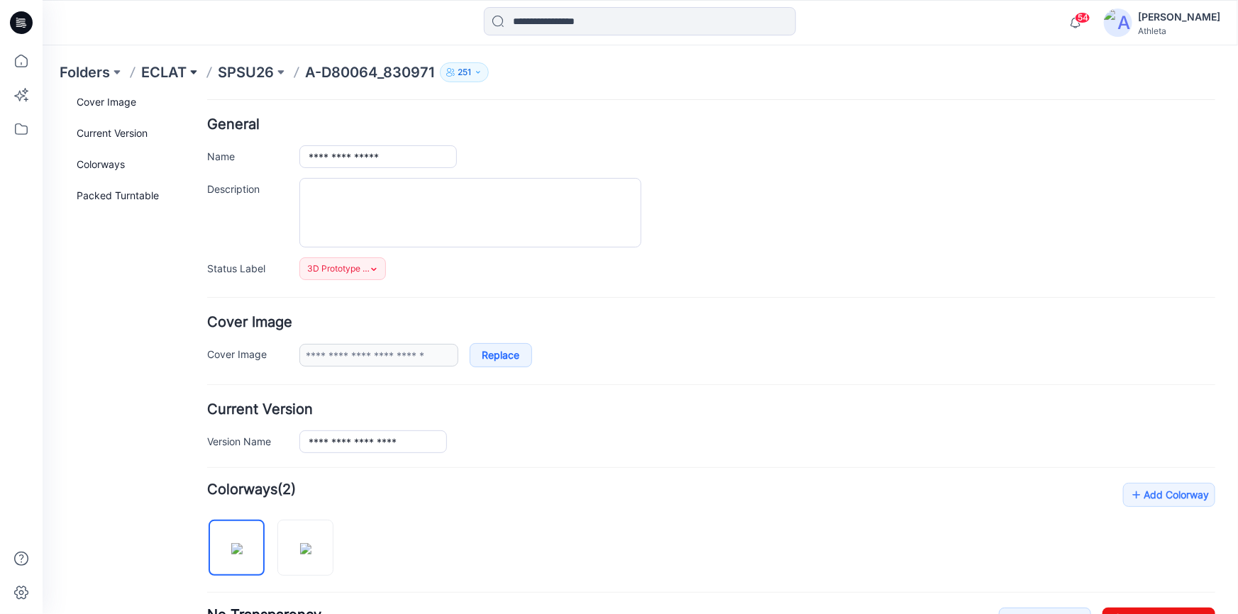
scroll to position [0, 0]
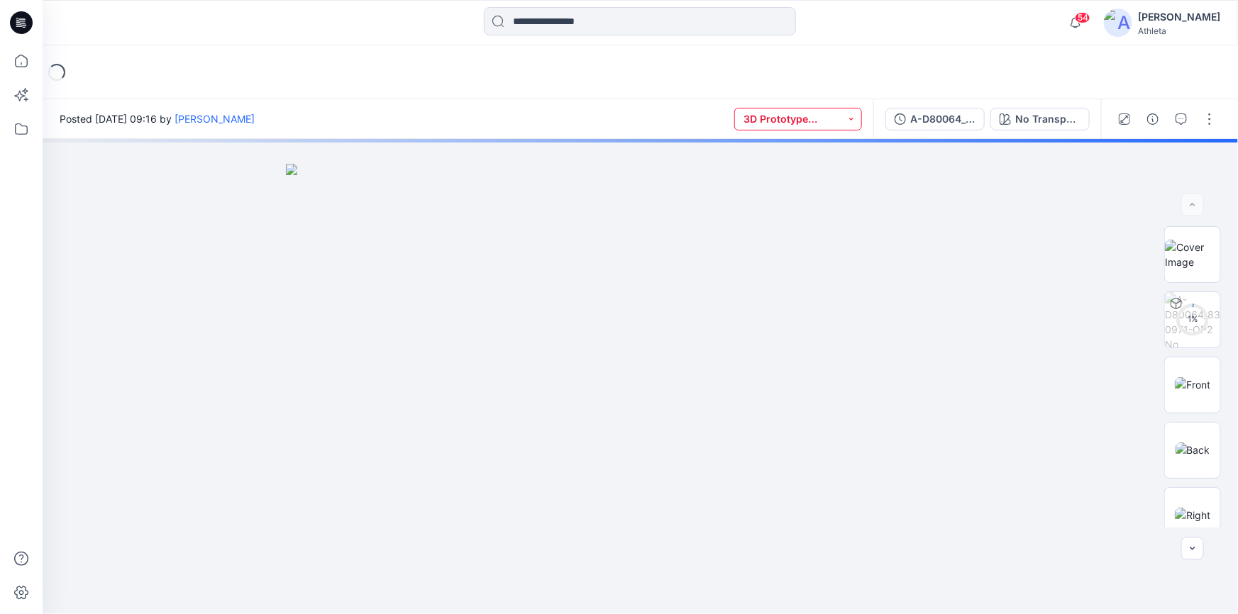
click at [833, 116] on button "3D Prototype Sample(vendor)" at bounding box center [798, 119] width 128 height 23
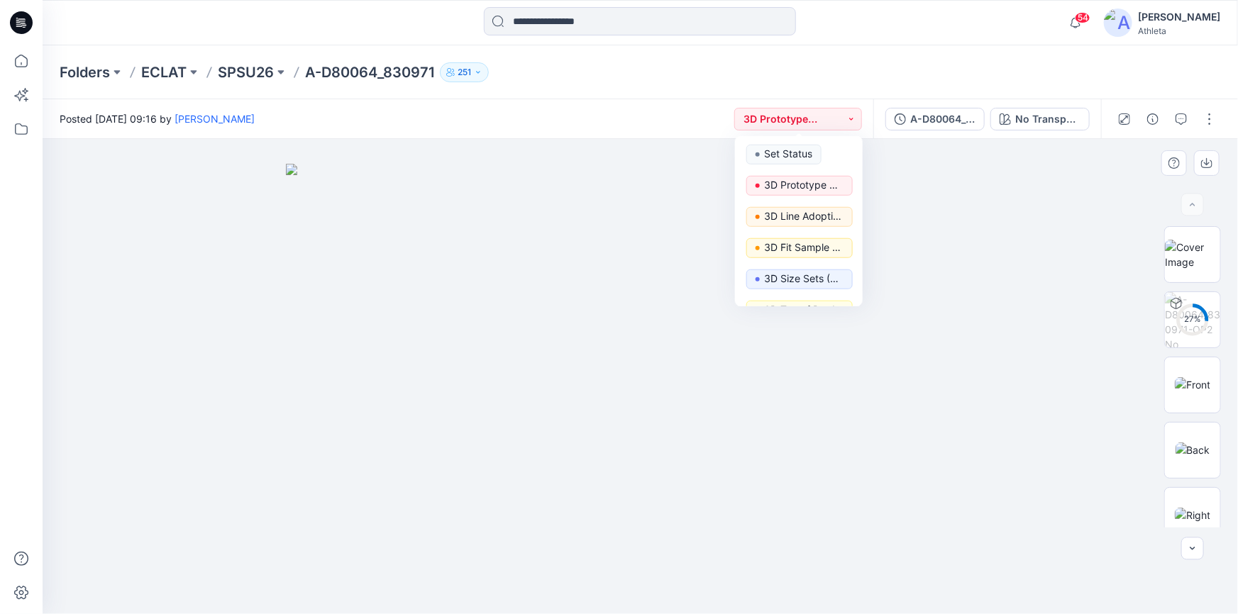
click at [965, 194] on img at bounding box center [640, 389] width 709 height 450
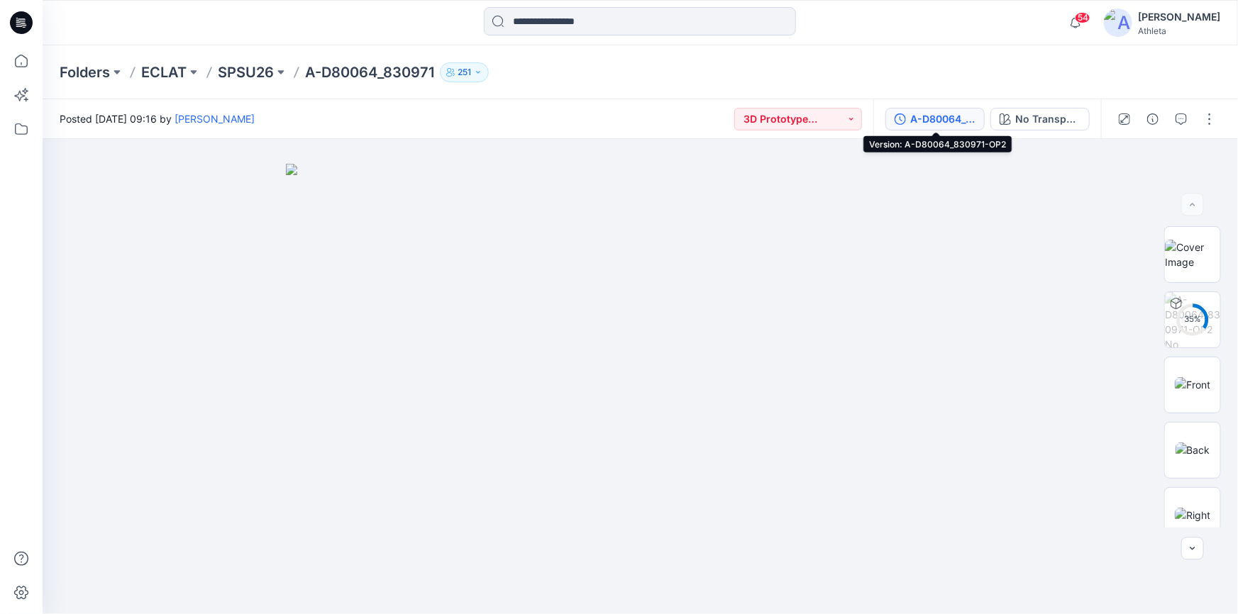
click at [930, 114] on div "A-D80064_830971-OP2" at bounding box center [942, 119] width 65 height 16
